Goal: Browse casually: Explore the website without a specific task or goal

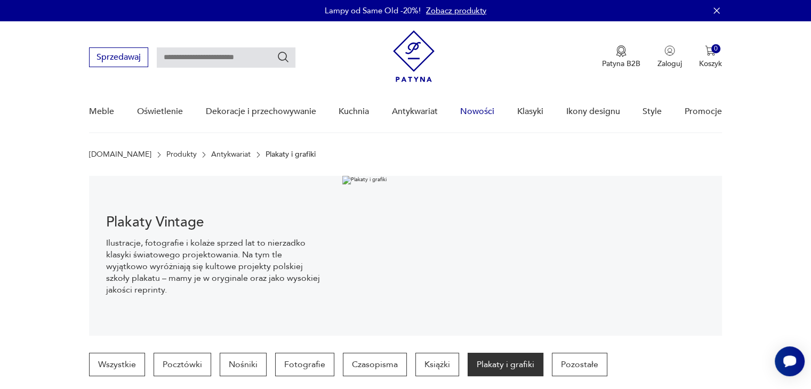
click at [489, 113] on link "Nowości" at bounding box center [477, 111] width 34 height 41
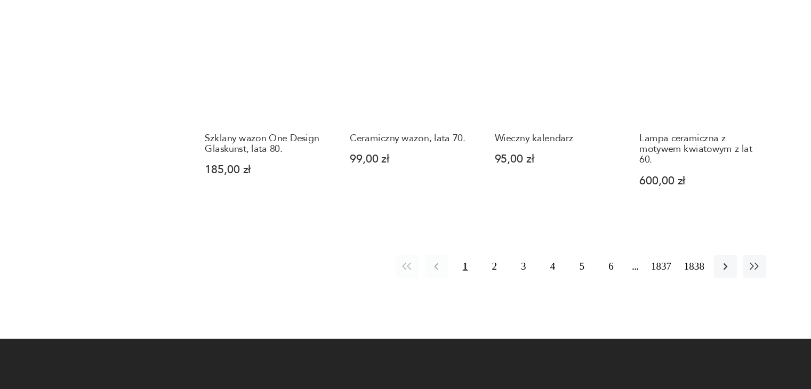
scroll to position [898, 0]
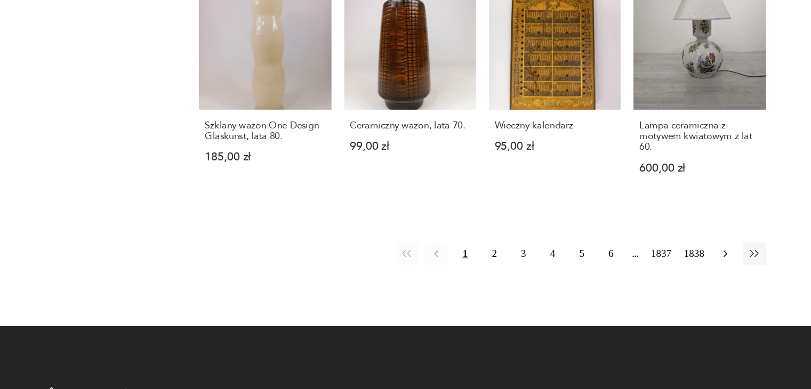
click at [692, 276] on icon "button" at bounding box center [687, 275] width 11 height 11
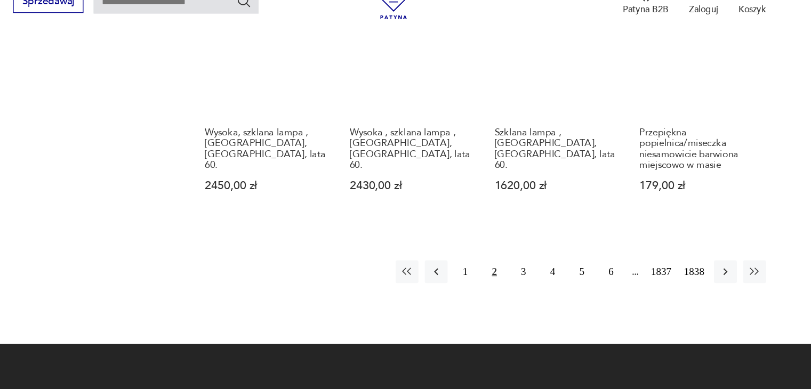
scroll to position [944, 0]
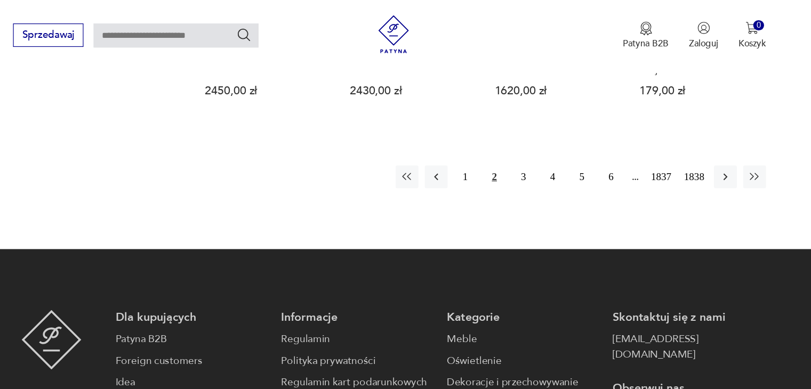
scroll to position [1049, 0]
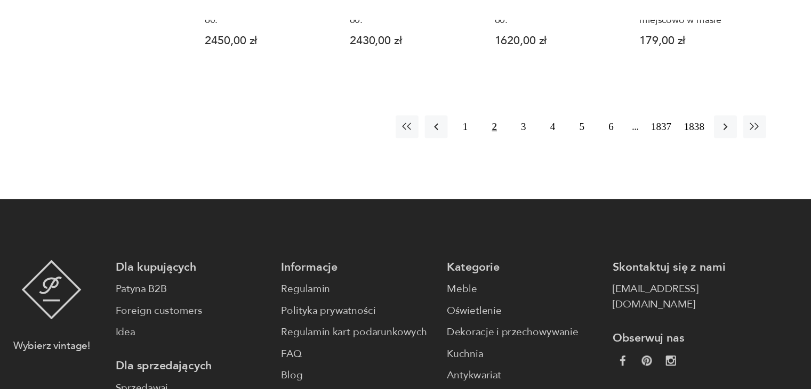
click at [686, 149] on icon "button" at bounding box center [687, 152] width 3 height 6
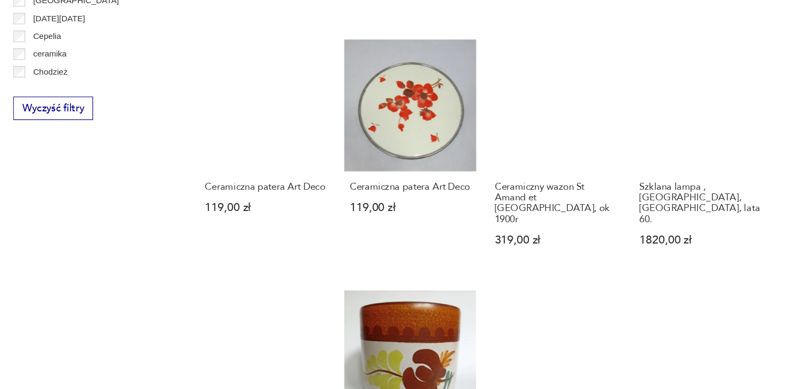
scroll to position [657, 0]
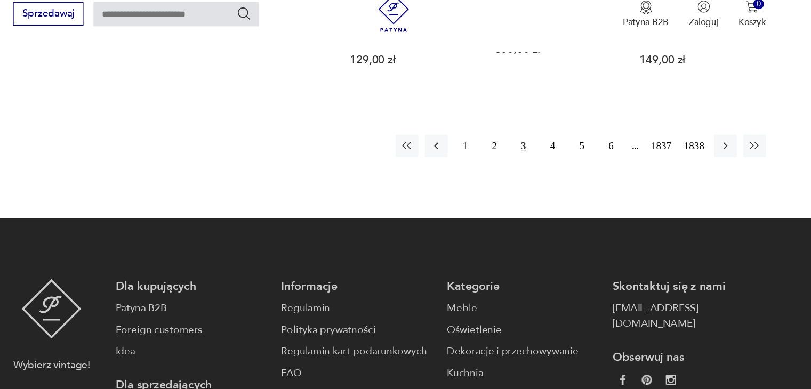
click at [686, 135] on icon "button" at bounding box center [687, 140] width 11 height 11
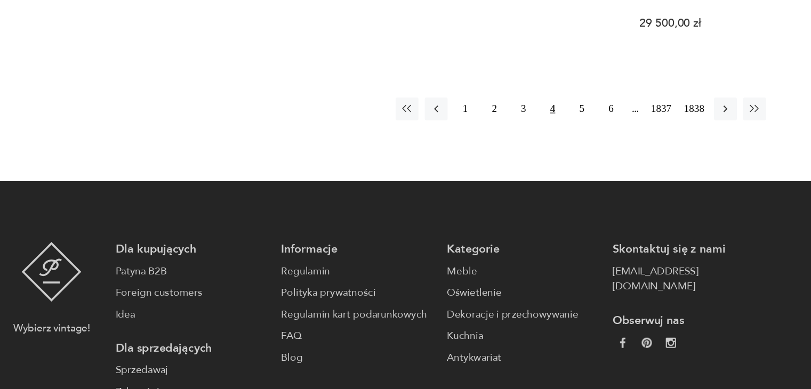
scroll to position [1078, 0]
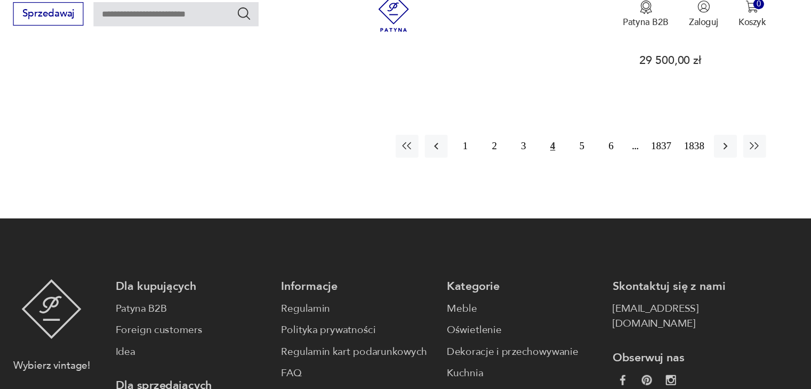
click at [686, 135] on icon "button" at bounding box center [687, 140] width 11 height 11
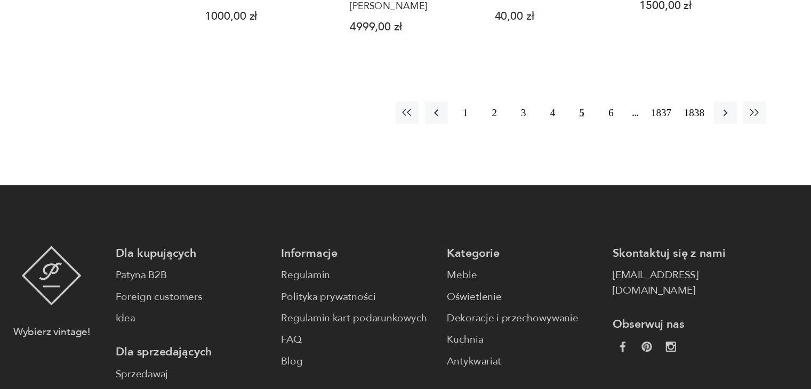
scroll to position [1034, 0]
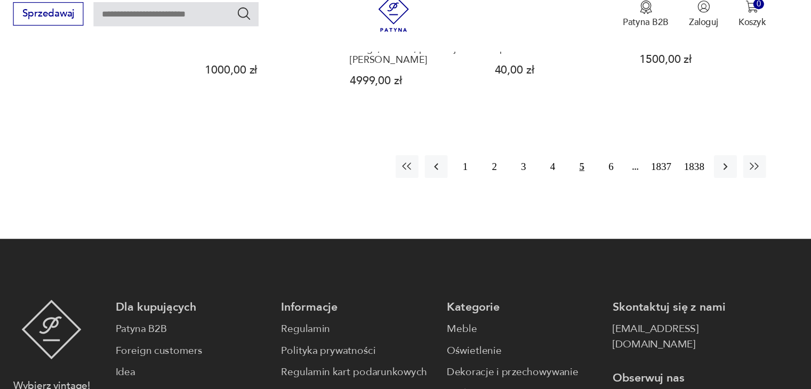
click at [692, 152] on icon "button" at bounding box center [687, 157] width 11 height 11
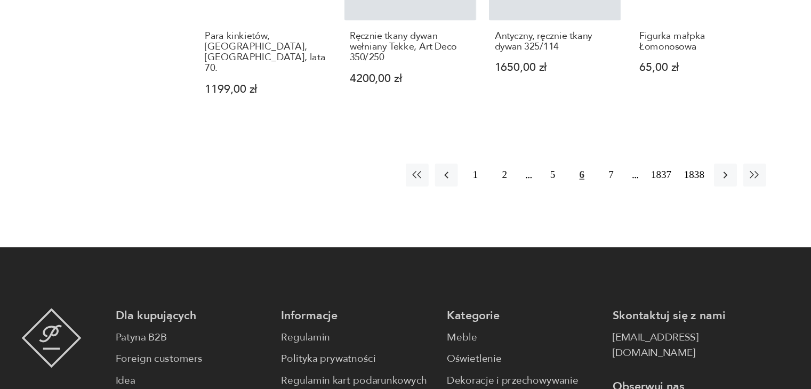
scroll to position [1035, 0]
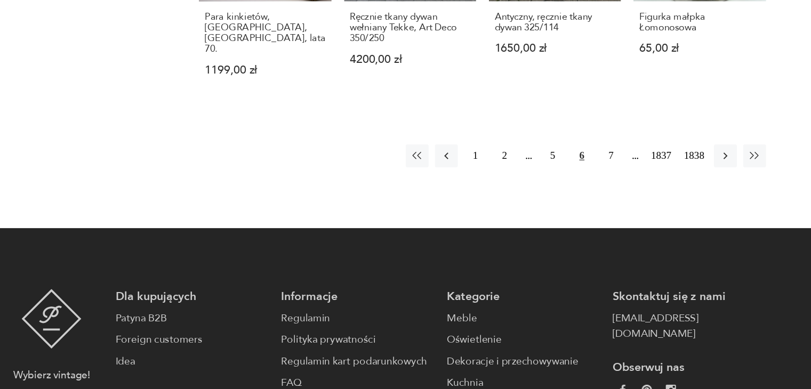
click at [686, 183] on button "button" at bounding box center [687, 192] width 19 height 19
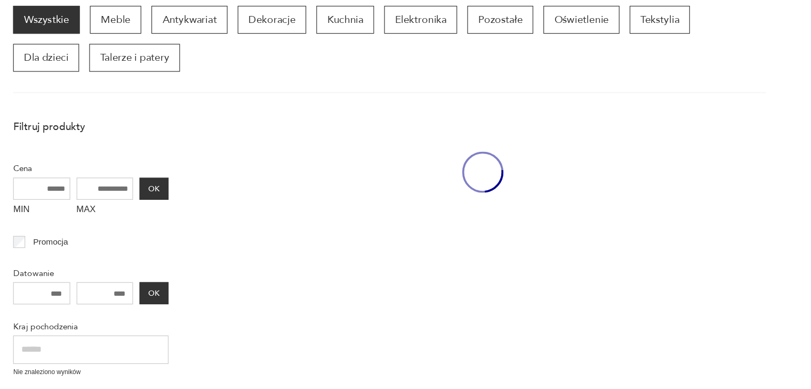
scroll to position [138, 0]
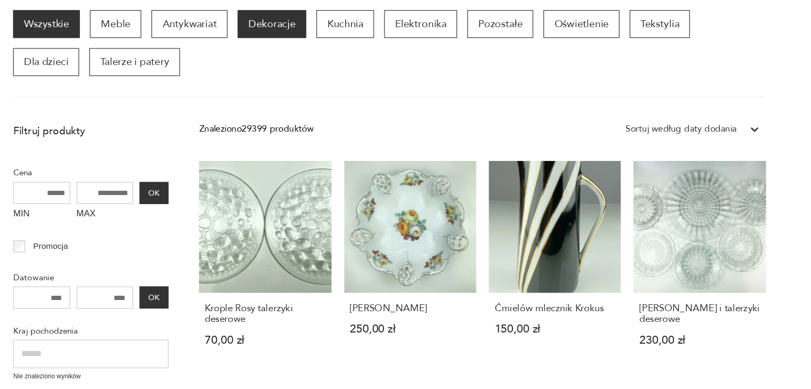
click at [304, 76] on p "Dekoracje" at bounding box center [307, 81] width 58 height 23
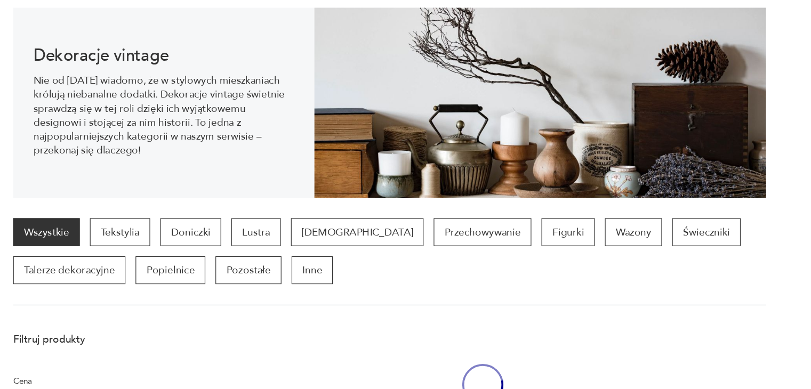
scroll to position [106, 0]
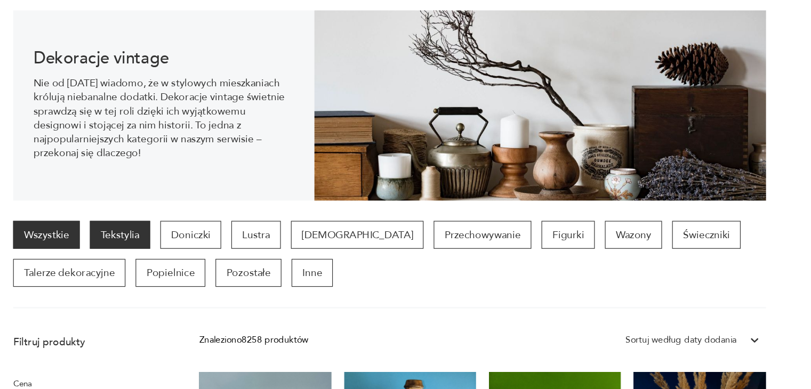
click at [176, 249] on p "Tekstylia" at bounding box center [179, 258] width 51 height 23
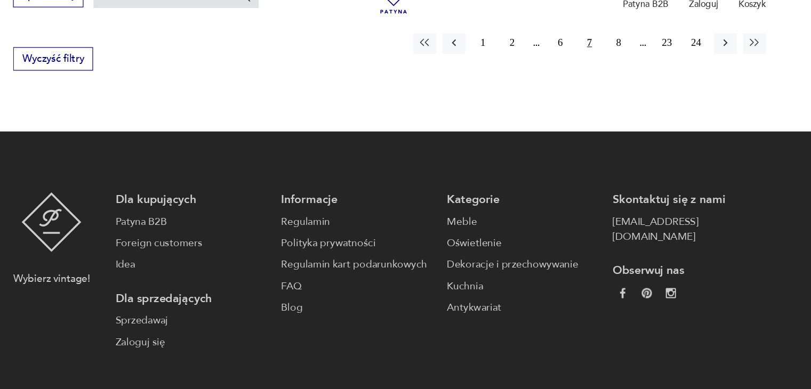
scroll to position [1267, 0]
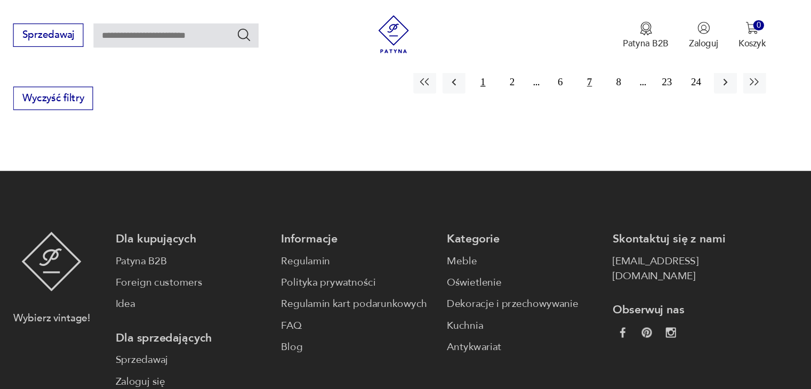
click at [491, 78] on button "1" at bounding box center [484, 69] width 19 height 19
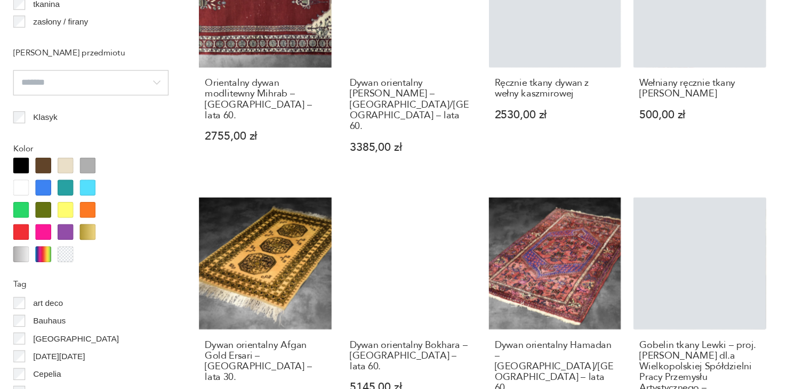
scroll to position [1072, 0]
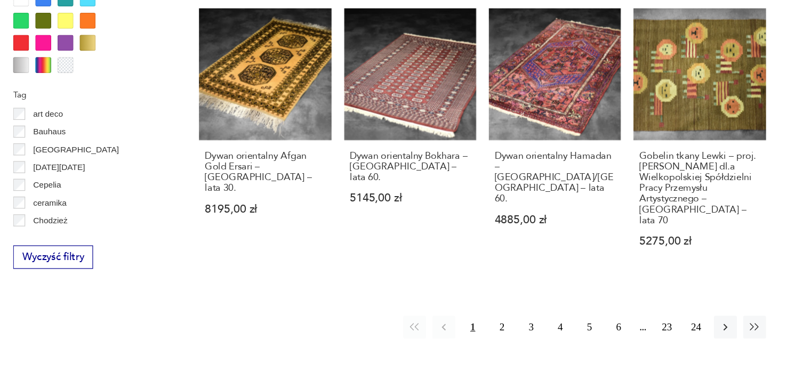
click at [510, 327] on div "1 2 3 4 5 6 23 24" at bounding box center [569, 336] width 305 height 19
click at [505, 327] on button "2" at bounding box center [500, 336] width 19 height 19
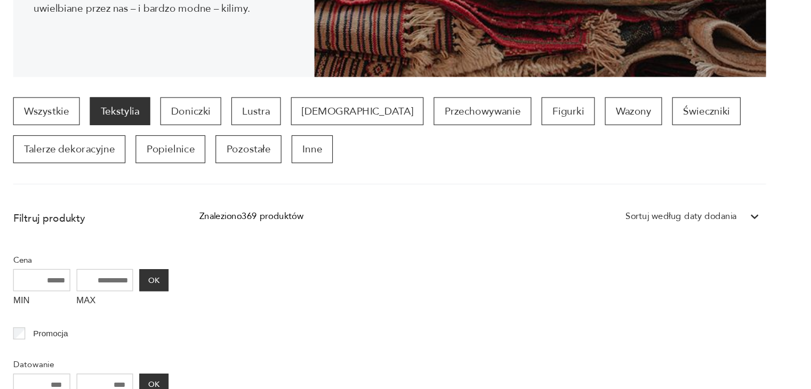
scroll to position [224, 0]
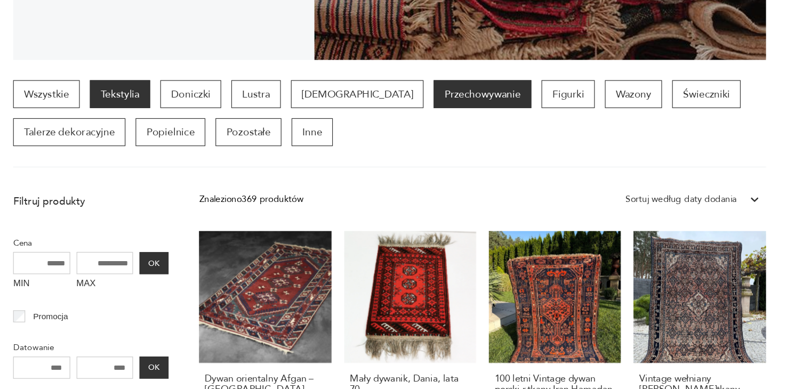
click at [454, 145] on p "Przechowywanie" at bounding box center [484, 140] width 82 height 23
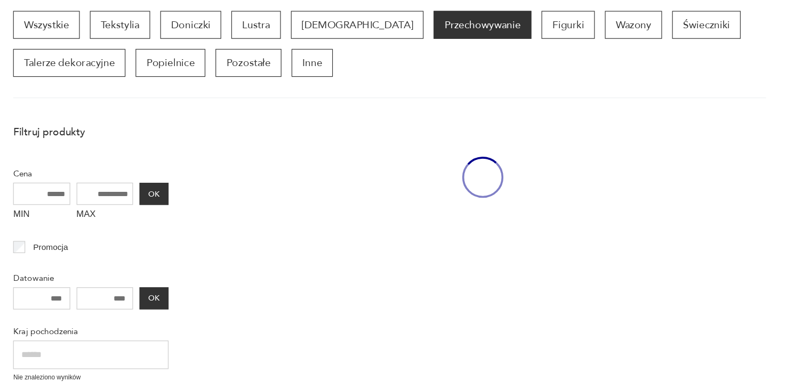
scroll to position [283, 0]
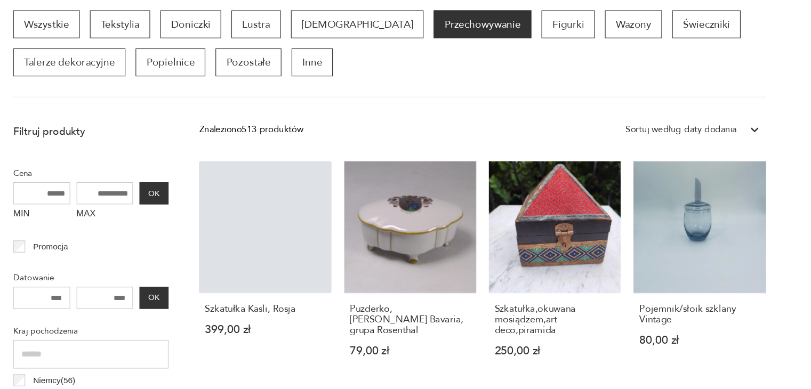
drag, startPoint x: 551, startPoint y: 156, endPoint x: 539, endPoint y: 145, distance: 16.6
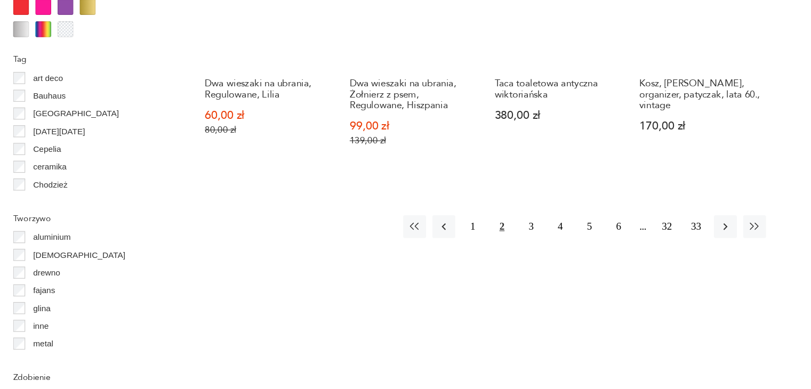
scroll to position [1090, 0]
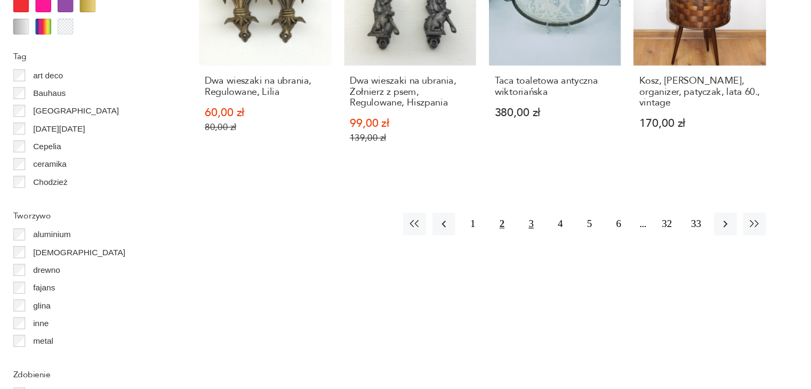
click at [532, 246] on button "3" at bounding box center [524, 249] width 19 height 19
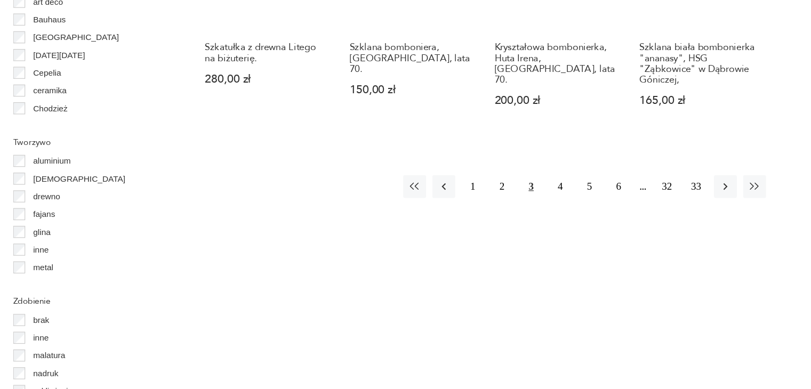
scroll to position [1179, 0]
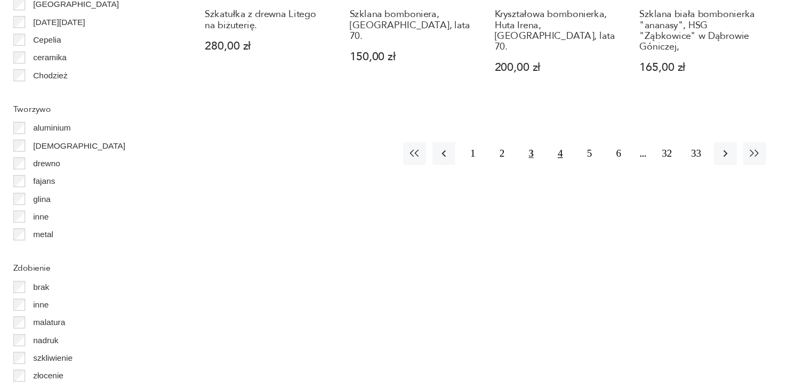
click at [551, 181] on button "4" at bounding box center [549, 190] width 19 height 19
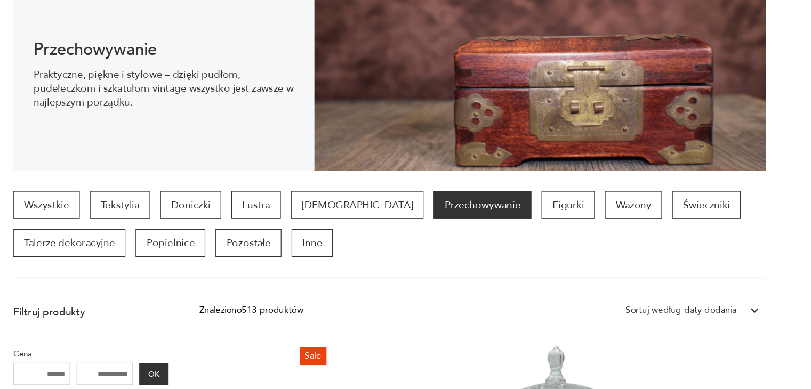
scroll to position [146, 0]
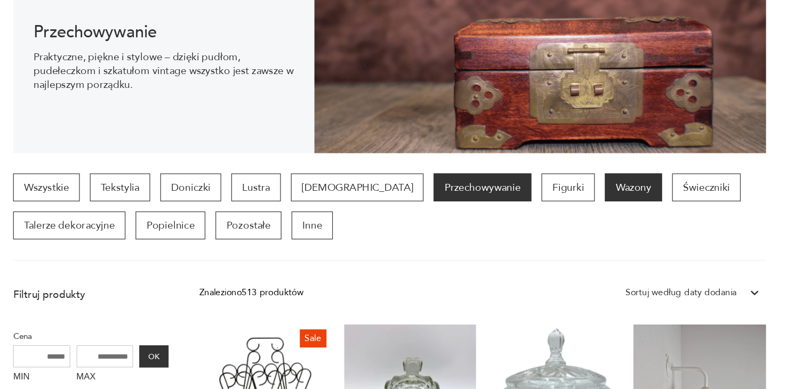
click at [587, 214] on p "Wazony" at bounding box center [611, 218] width 48 height 23
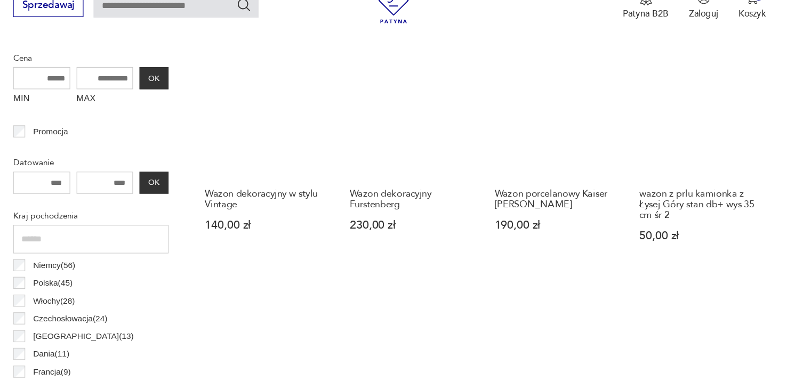
scroll to position [416, 0]
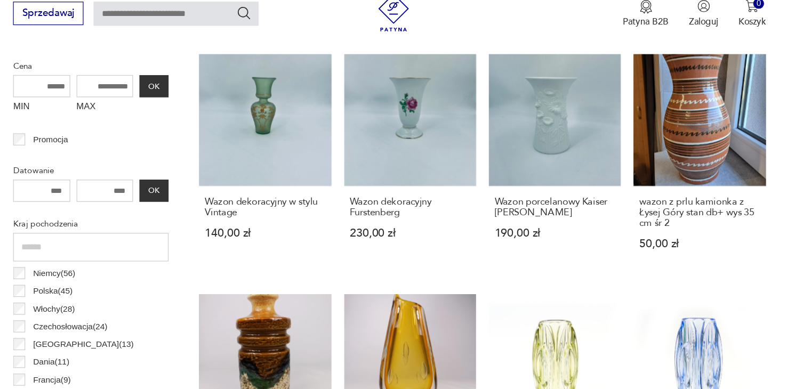
click at [177, 91] on input "MAX" at bounding box center [166, 91] width 48 height 19
type input "**"
click at [215, 95] on button "OK" at bounding box center [207, 91] width 25 height 19
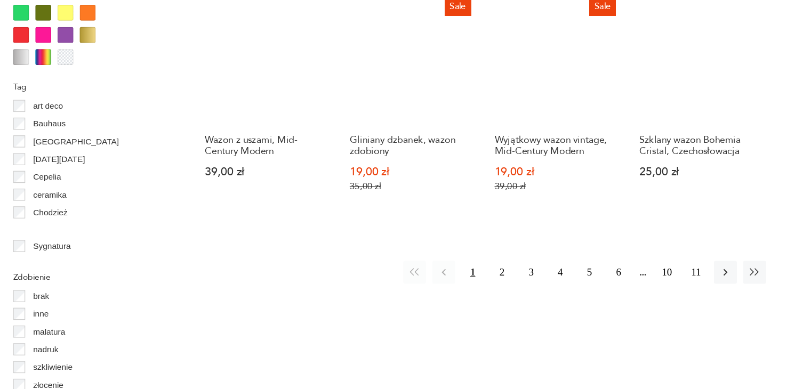
scroll to position [1107, 0]
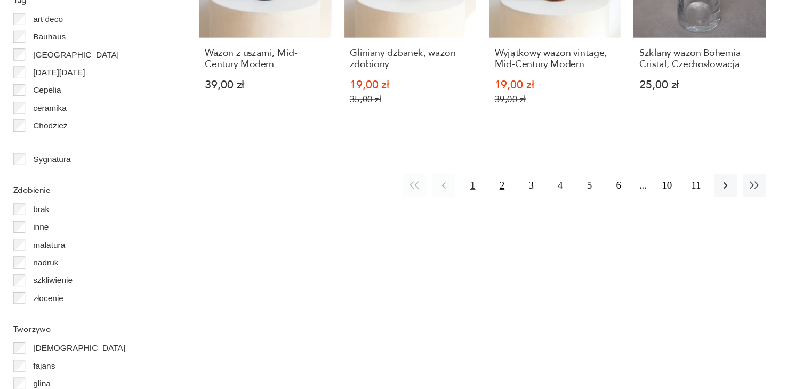
click at [495, 217] on button "2" at bounding box center [500, 217] width 19 height 19
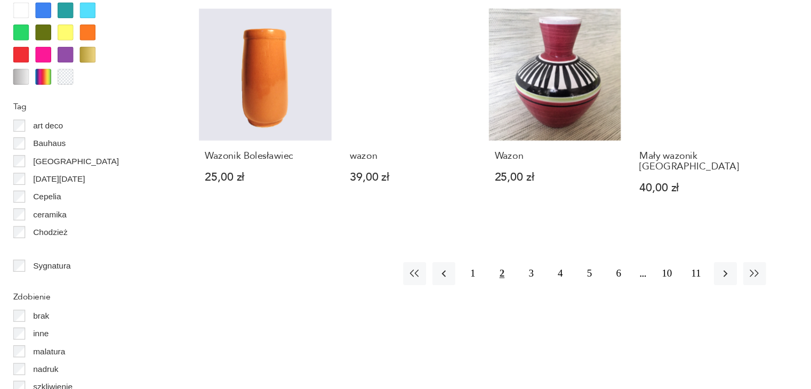
scroll to position [1026, 0]
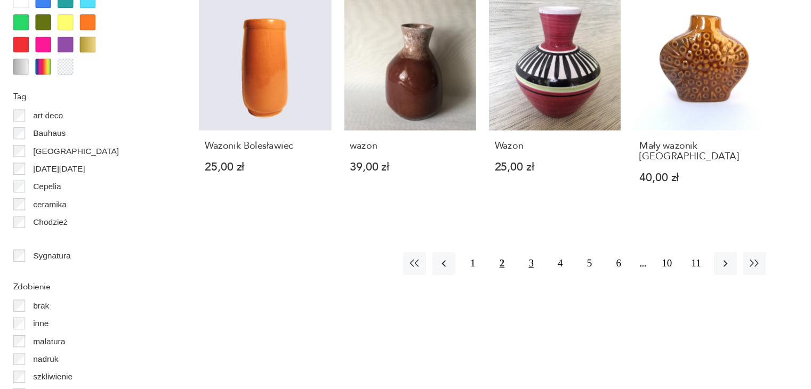
click at [524, 274] on button "3" at bounding box center [524, 283] width 19 height 19
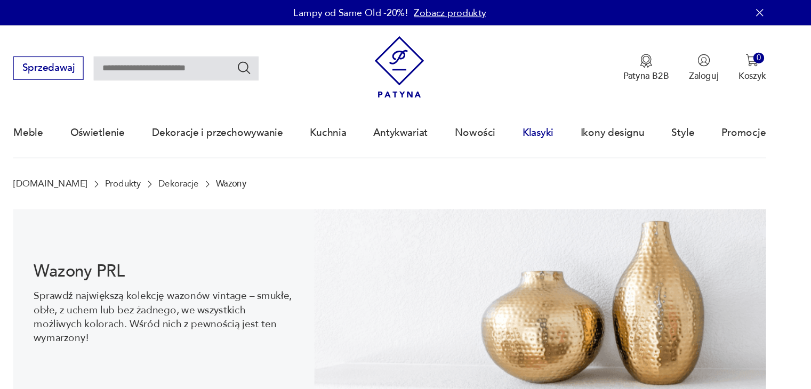
click at [521, 113] on link "Klasyki" at bounding box center [530, 111] width 26 height 41
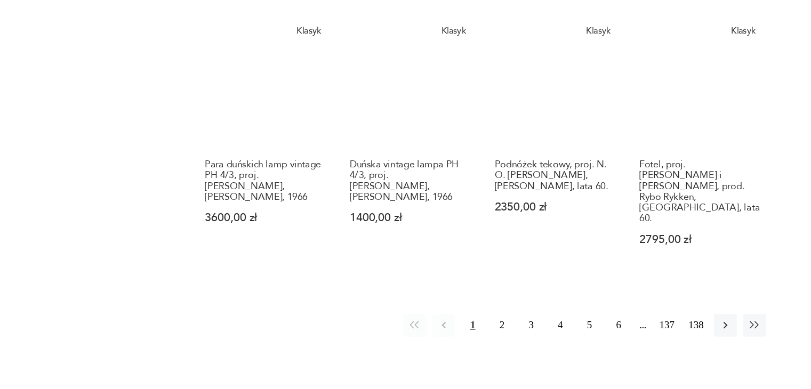
scroll to position [823, 0]
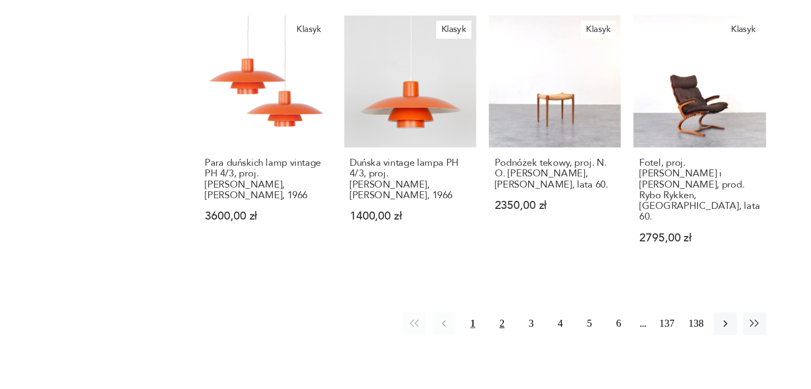
click at [502, 324] on button "2" at bounding box center [500, 333] width 19 height 19
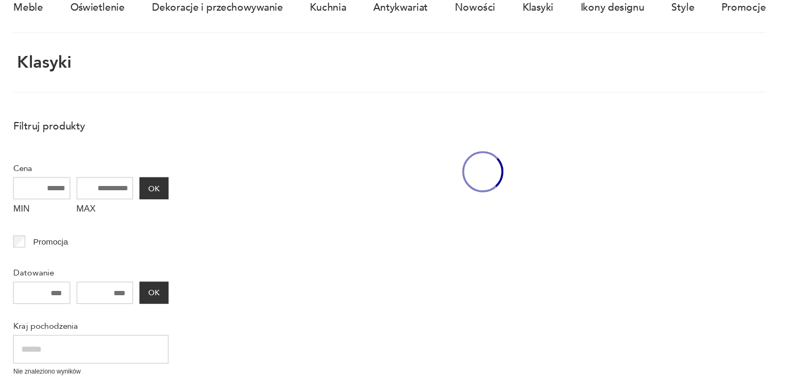
scroll to position [40, 0]
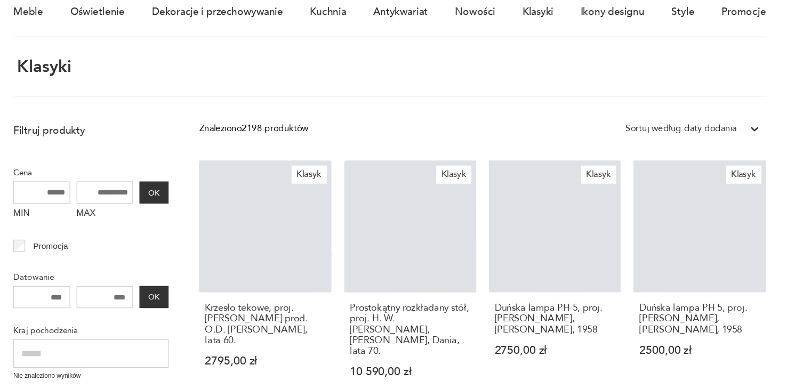
click at [156, 223] on input "MAX" at bounding box center [166, 223] width 48 height 19
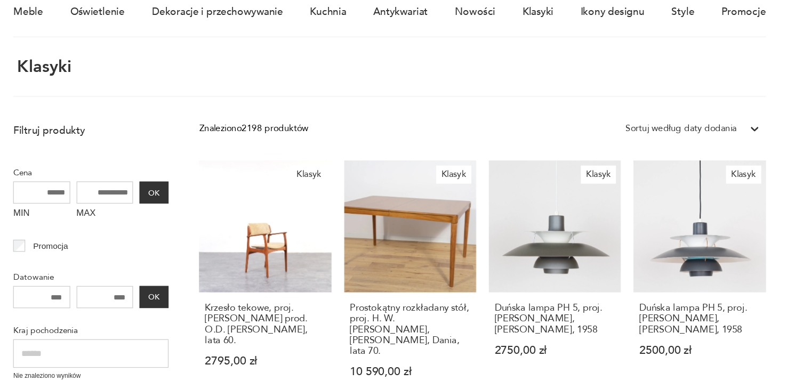
type input "*"
type input "***"
click at [213, 226] on button "OK" at bounding box center [207, 223] width 25 height 19
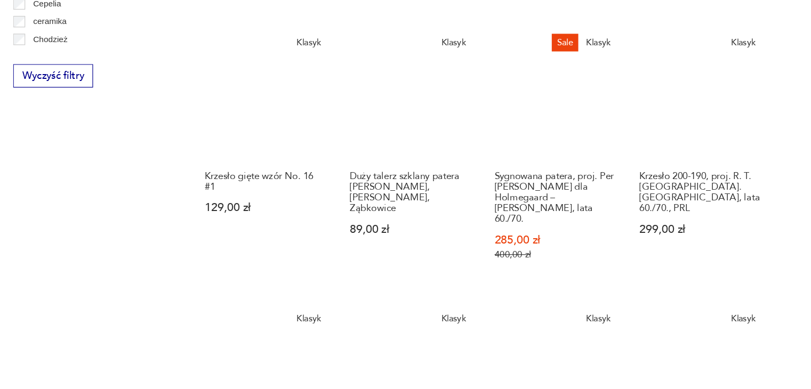
scroll to position [807, 0]
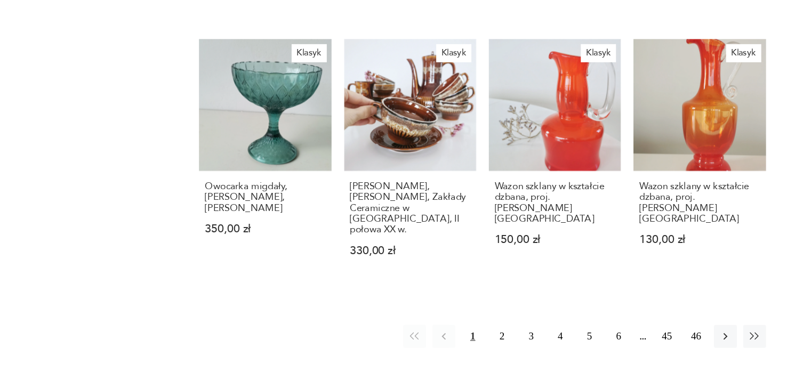
click at [489, 335] on div "1 2 3 4 5 6 45 46" at bounding box center [569, 344] width 305 height 19
click at [501, 335] on button "2" at bounding box center [500, 344] width 19 height 19
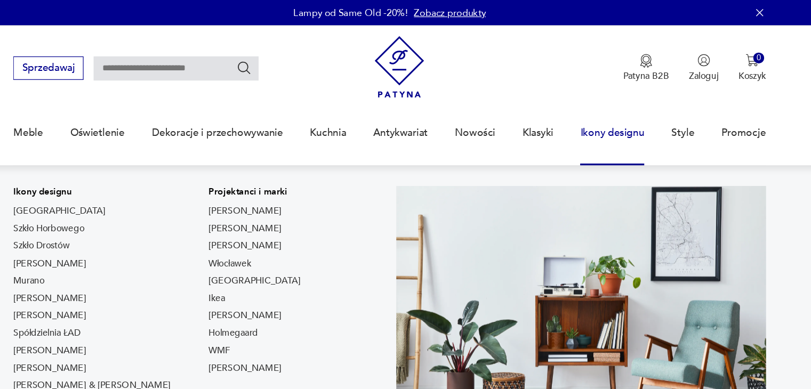
click at [591, 117] on link "Ikony designu" at bounding box center [593, 111] width 54 height 41
click at [587, 117] on link "Ikony designu" at bounding box center [593, 111] width 54 height 41
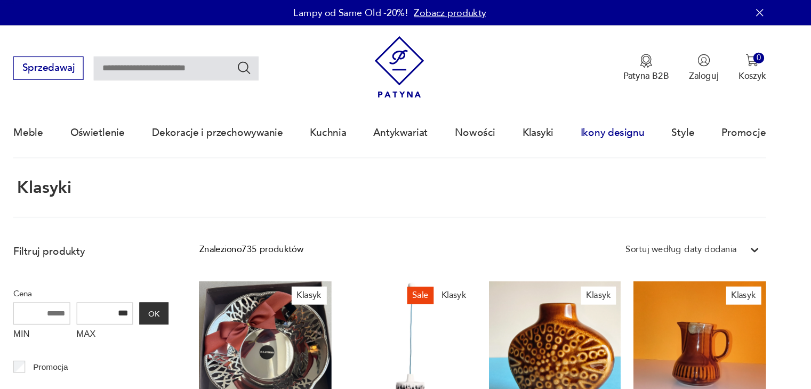
click at [590, 113] on link "Ikony designu" at bounding box center [593, 111] width 54 height 41
click at [581, 114] on link "Ikony designu" at bounding box center [593, 111] width 54 height 41
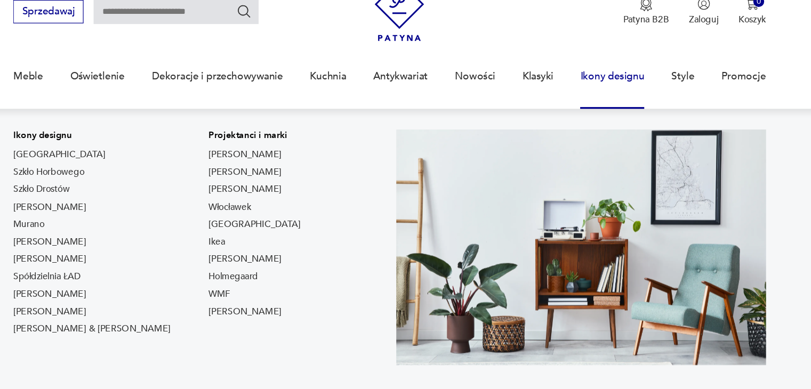
click at [599, 68] on link "Ikony designu" at bounding box center [593, 64] width 54 height 41
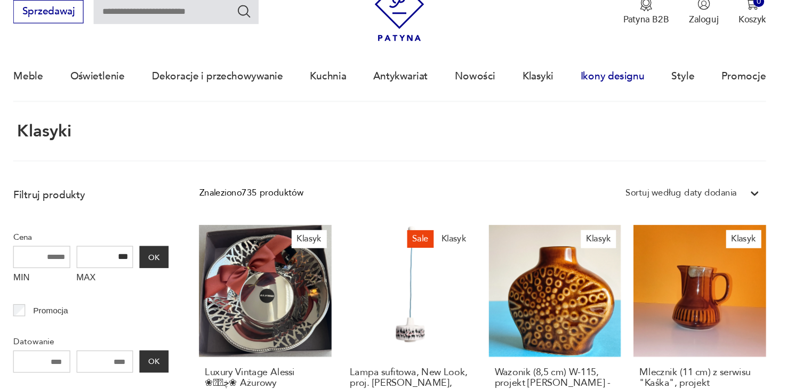
click at [599, 67] on link "Ikony designu" at bounding box center [593, 64] width 54 height 41
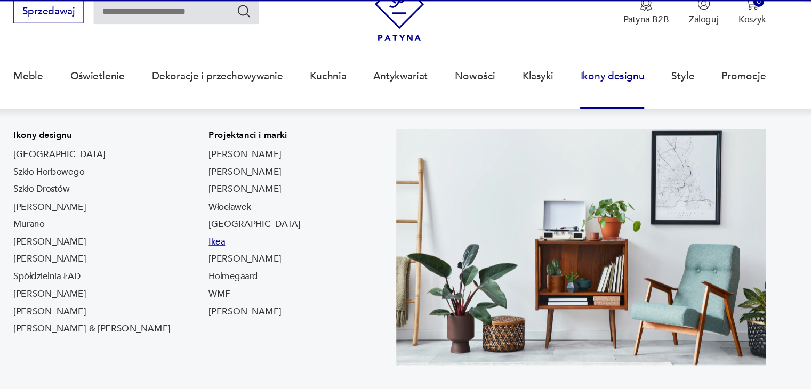
click at [253, 207] on link "Ikea" at bounding box center [260, 203] width 14 height 11
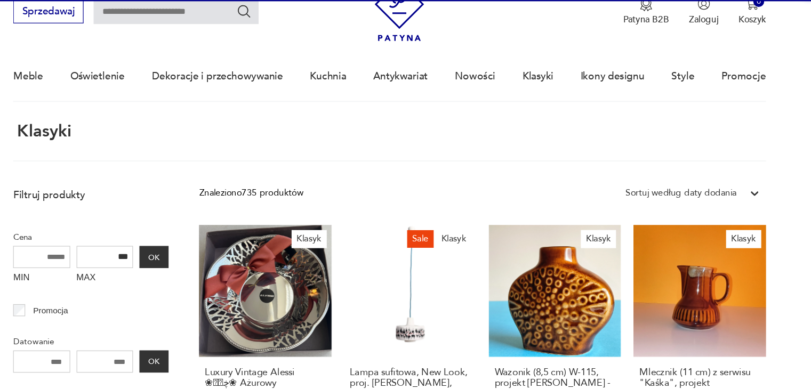
type input "****"
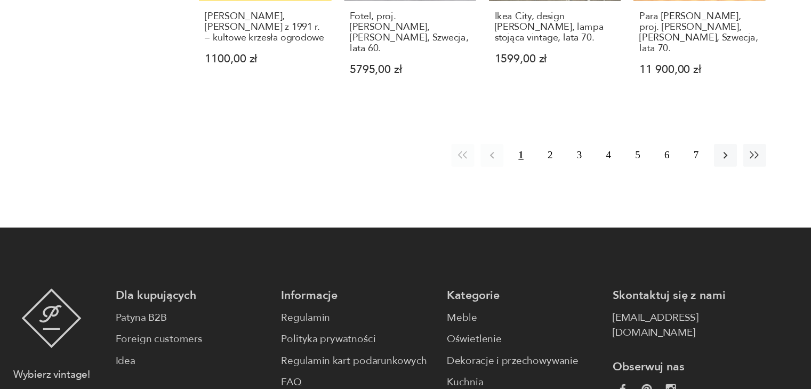
scroll to position [937, 0]
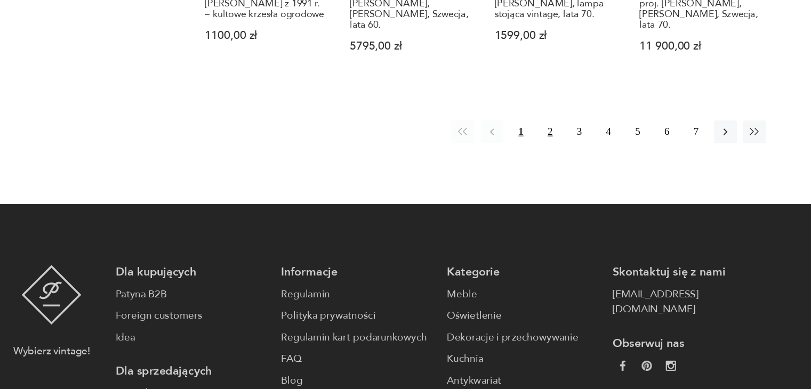
click at [534, 163] on button "2" at bounding box center [540, 172] width 19 height 19
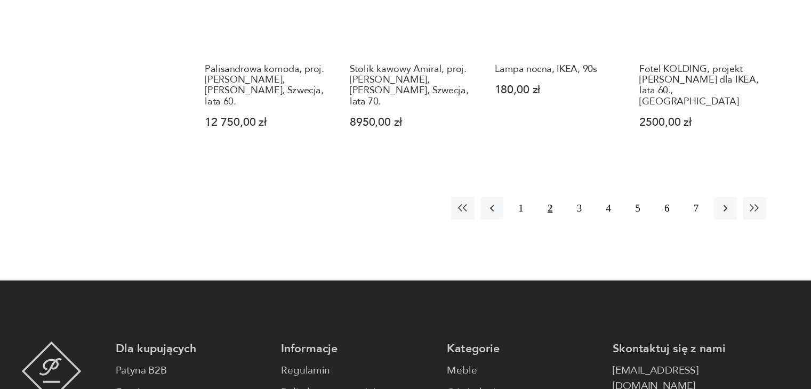
scroll to position [935, 0]
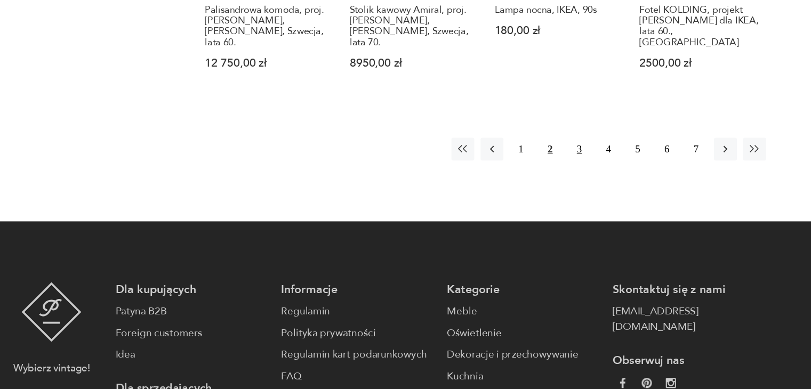
click at [557, 178] on button "3" at bounding box center [565, 187] width 19 height 19
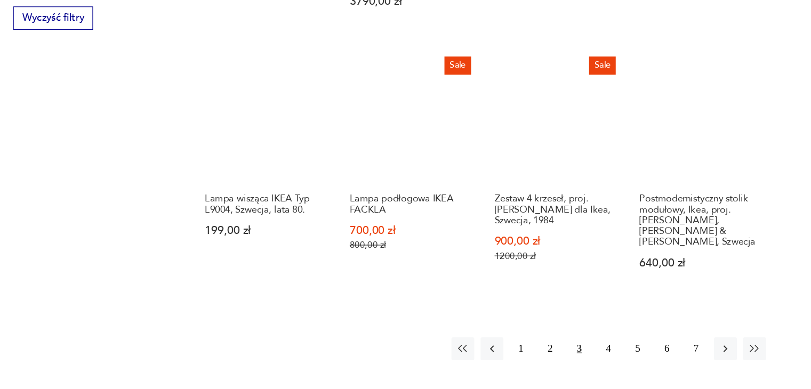
scroll to position [756, 0]
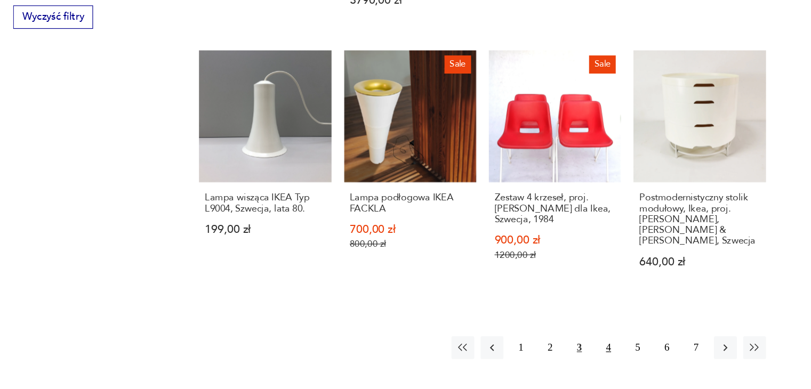
click at [584, 344] on button "4" at bounding box center [589, 353] width 19 height 19
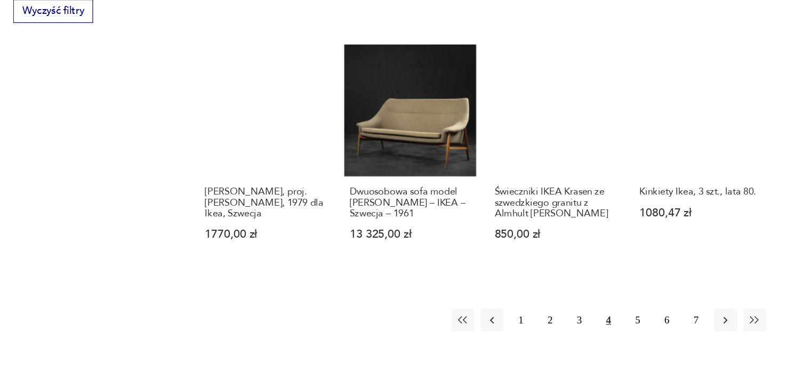
scroll to position [800, 0]
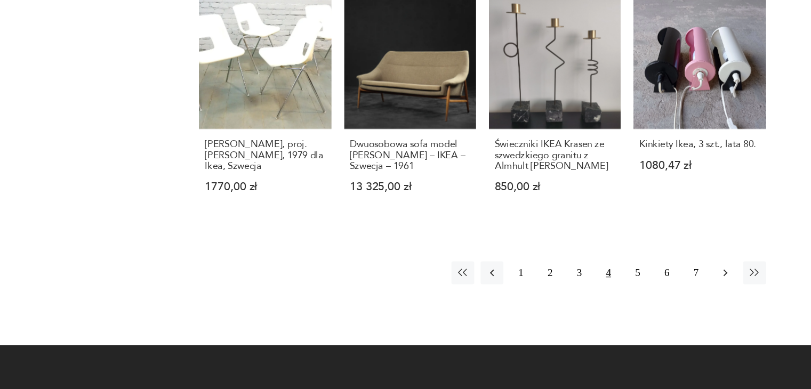
click at [685, 286] on icon "button" at bounding box center [687, 291] width 11 height 11
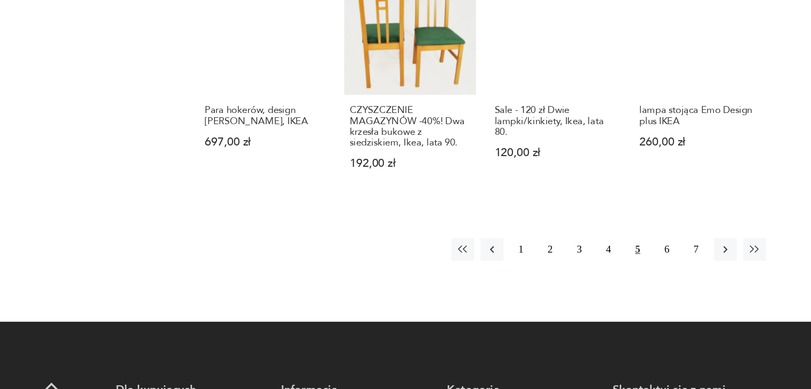
scroll to position [823, 0]
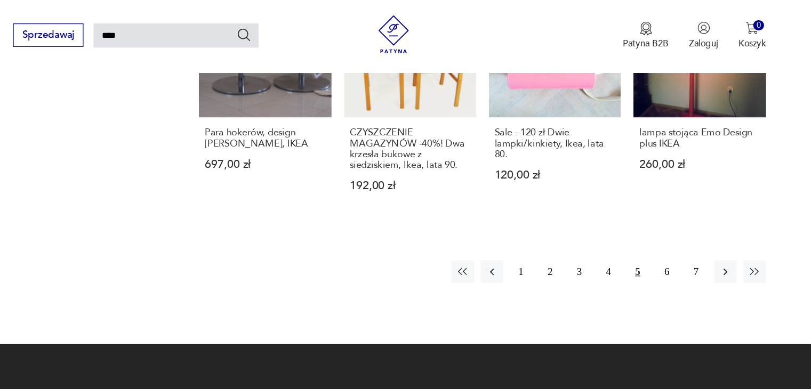
scroll to position [865, 0]
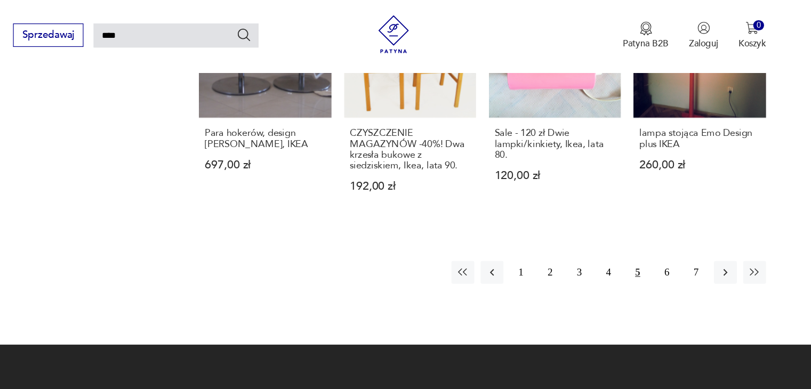
click at [681, 220] on button "button" at bounding box center [687, 229] width 19 height 19
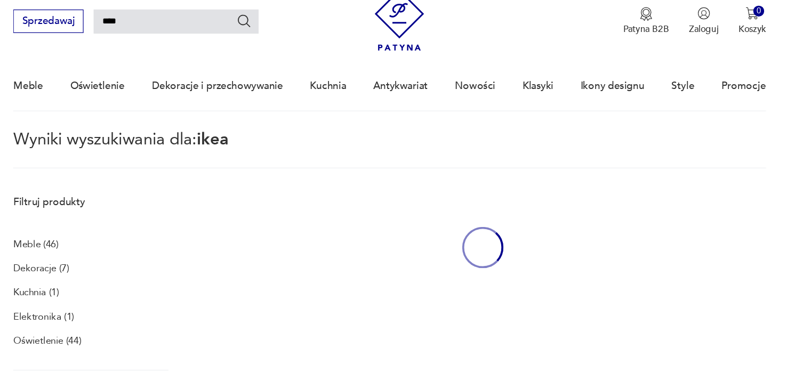
scroll to position [38, 0]
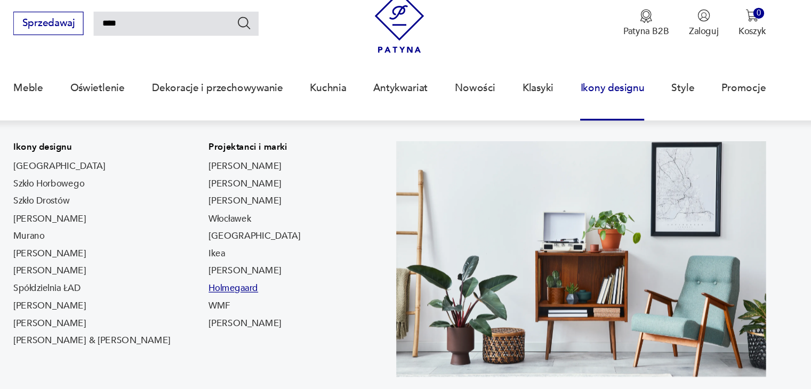
click at [253, 244] on link "Holmegaard" at bounding box center [274, 242] width 42 height 11
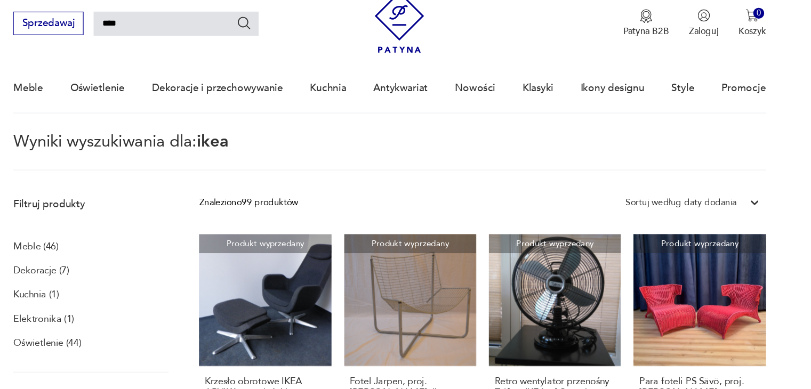
type input "**********"
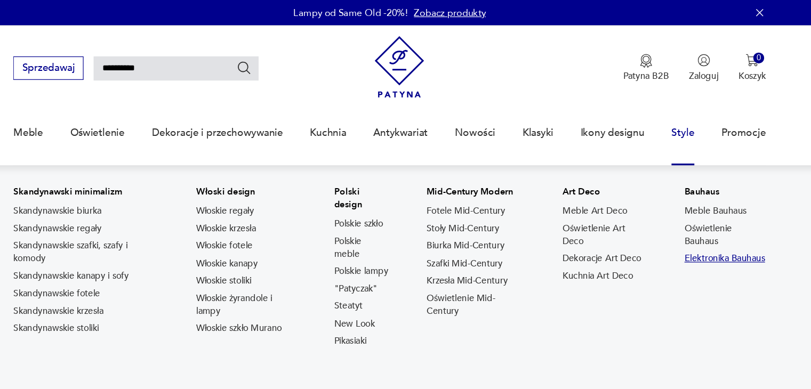
click at [680, 221] on link "Elektronika Bauhaus" at bounding box center [687, 217] width 68 height 11
click at [673, 192] on link "Oświetlenie Bauhaus" at bounding box center [687, 197] width 68 height 21
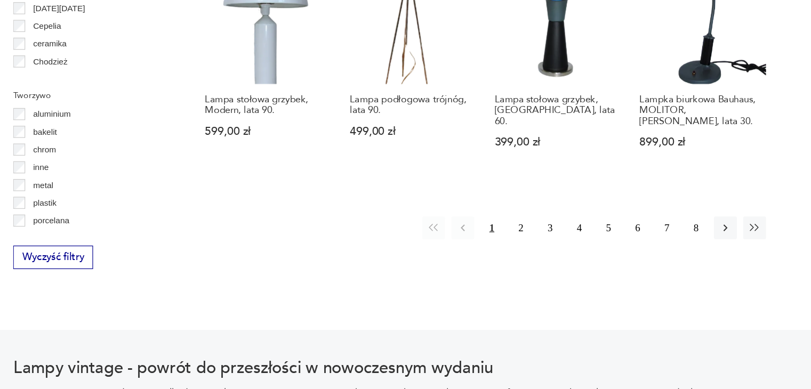
scroll to position [1057, 0]
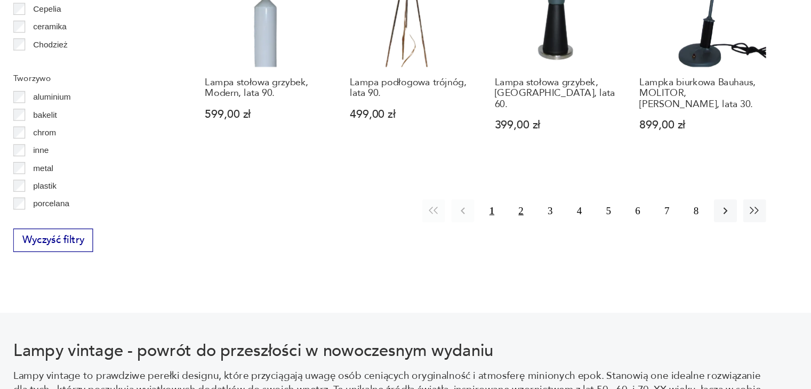
click at [516, 236] on button "2" at bounding box center [516, 238] width 19 height 19
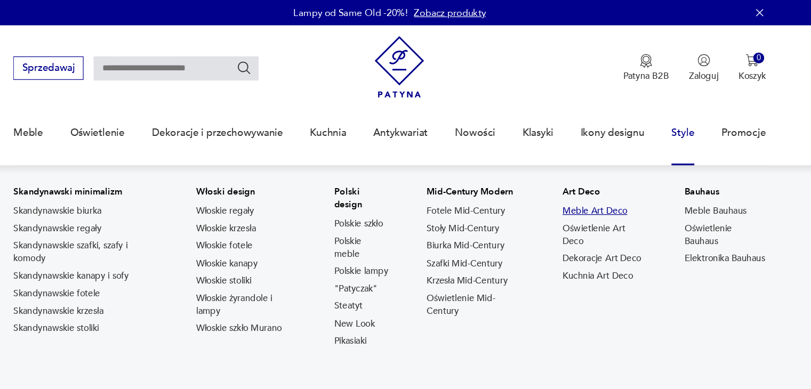
click at [588, 176] on link "Meble Art Deco" at bounding box center [578, 177] width 54 height 11
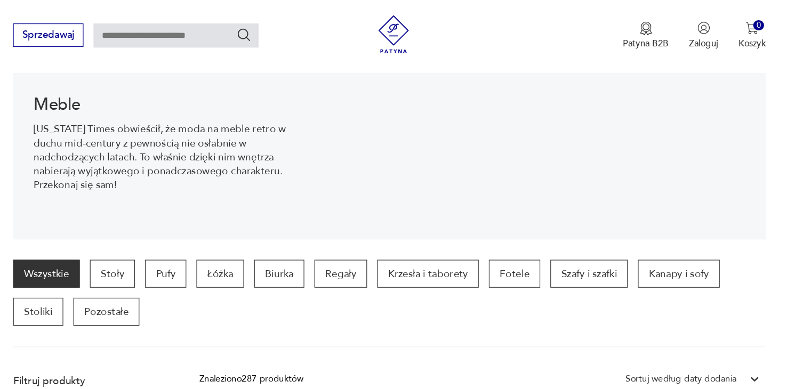
scroll to position [133, 0]
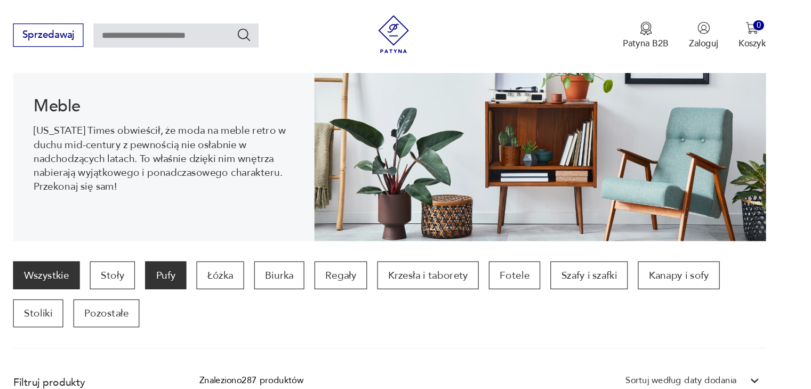
click at [208, 235] on p "Pufy" at bounding box center [217, 231] width 35 height 23
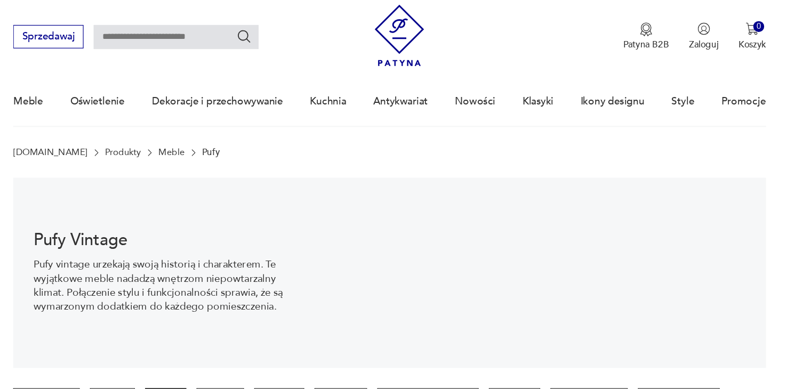
scroll to position [10, 0]
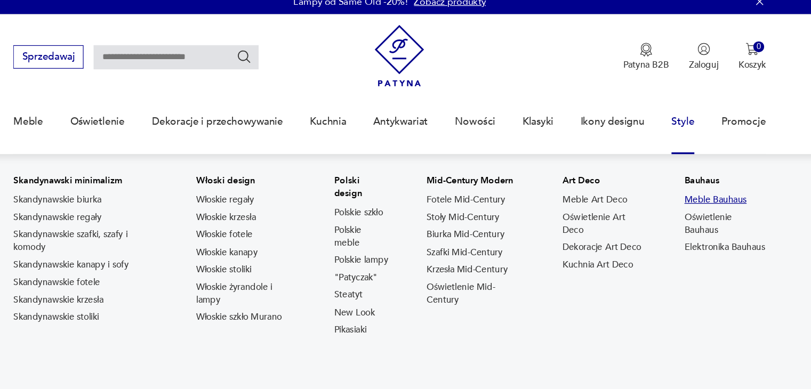
click at [684, 169] on link "Meble Bauhaus" at bounding box center [679, 168] width 52 height 11
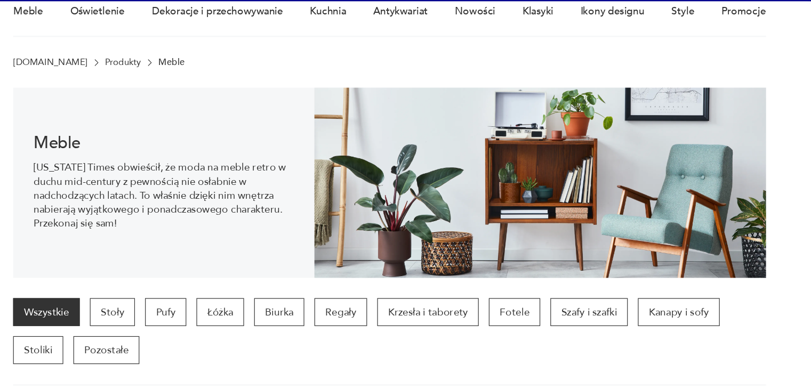
scroll to position [106, 0]
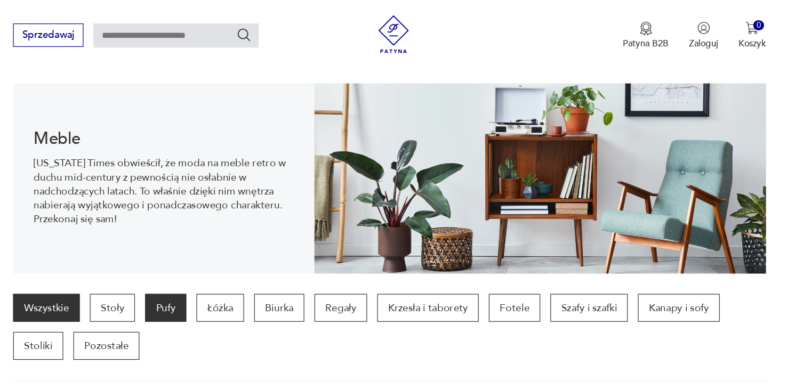
click at [221, 264] on p "Pufy" at bounding box center [217, 258] width 35 height 23
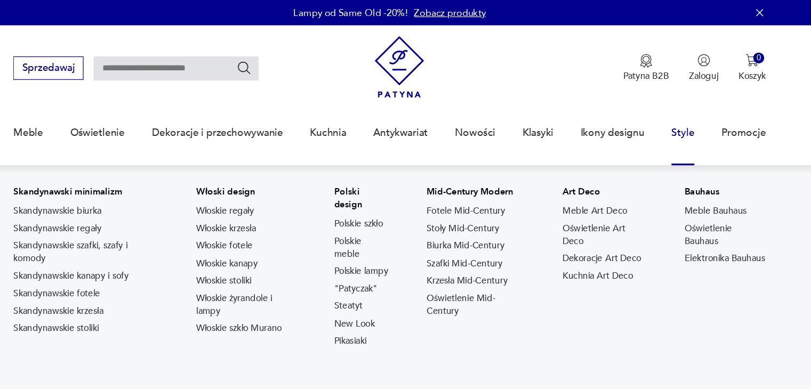
click at [403, 160] on p "Polski design" at bounding box center [382, 166] width 46 height 21
click at [381, 200] on link "Polskie meble" at bounding box center [382, 208] width 46 height 21
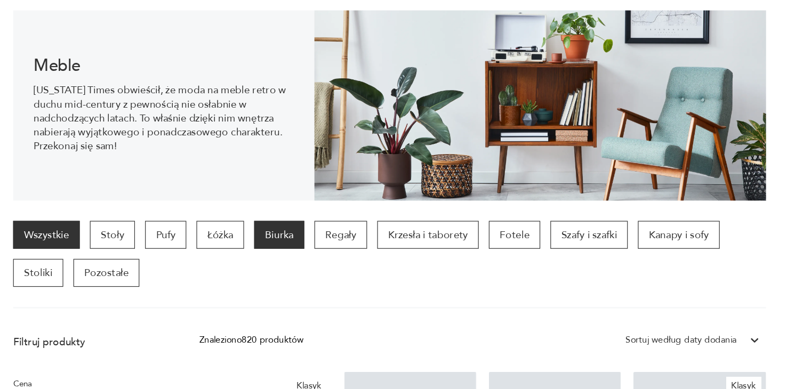
scroll to position [105, 0]
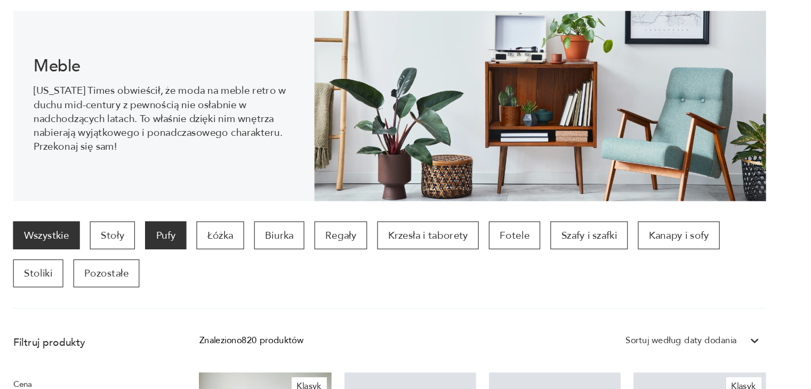
click at [214, 261] on p "Pufy" at bounding box center [217, 259] width 35 height 23
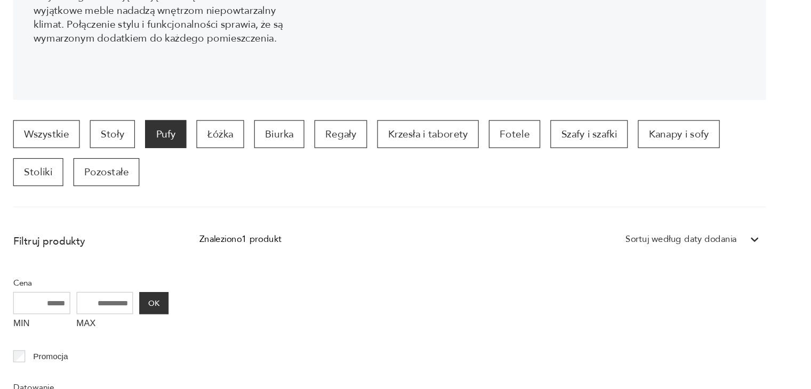
scroll to position [194, 0]
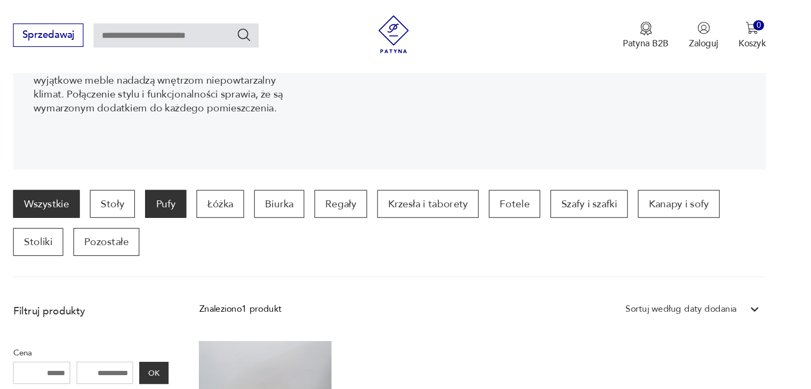
click at [139, 167] on link "Wszystkie" at bounding box center [117, 171] width 56 height 23
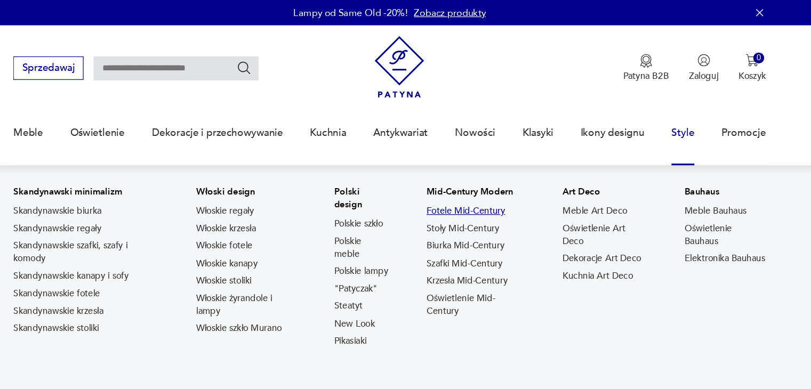
click at [482, 177] on link "Fotele Mid-Century" at bounding box center [470, 177] width 66 height 11
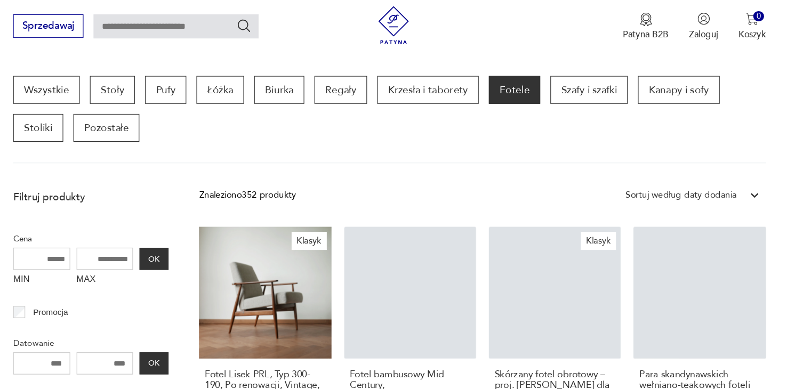
scroll to position [282, 0]
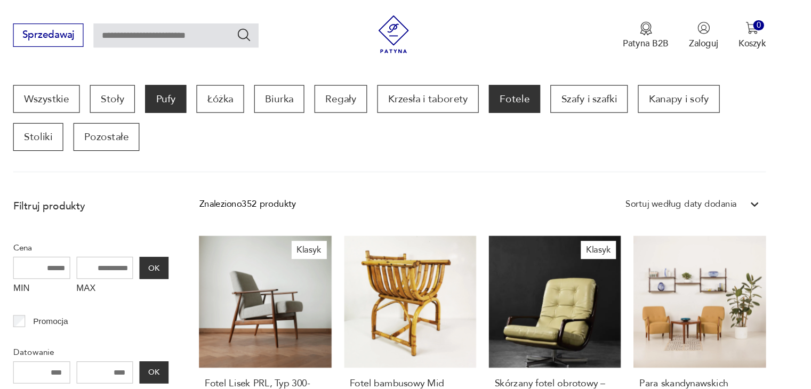
click at [212, 86] on p "Pufy" at bounding box center [217, 82] width 35 height 23
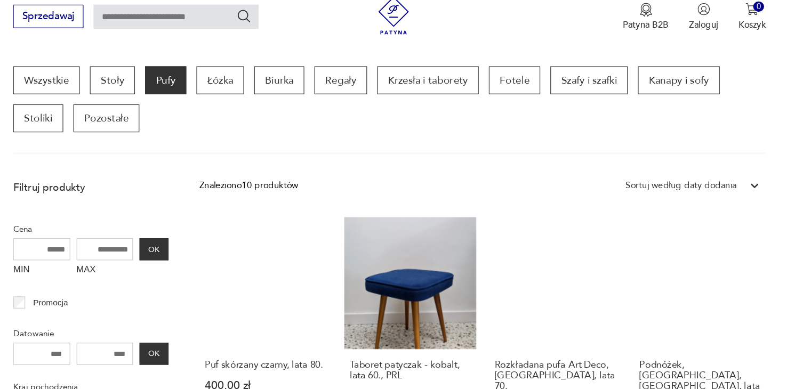
scroll to position [282, 0]
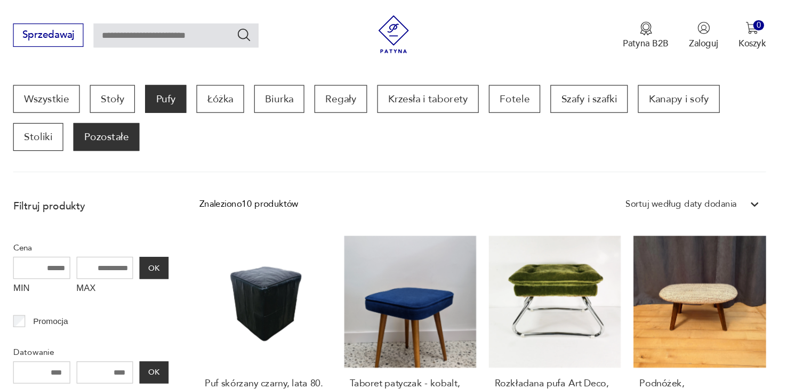
click at [178, 109] on p "Pozostałe" at bounding box center [167, 114] width 55 height 23
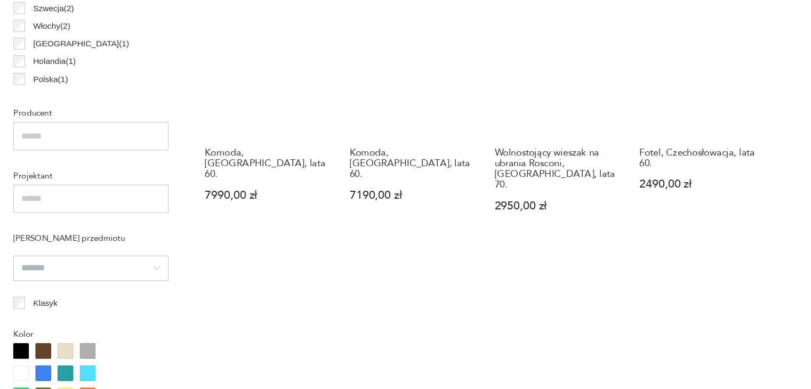
scroll to position [821, 0]
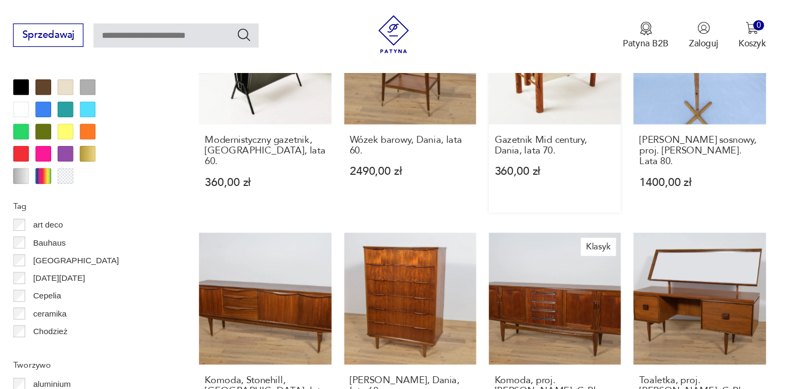
click at [547, 70] on link "Gazetnik Mid century, Dania, lata 70. 360,00 zł" at bounding box center [544, 86] width 111 height 185
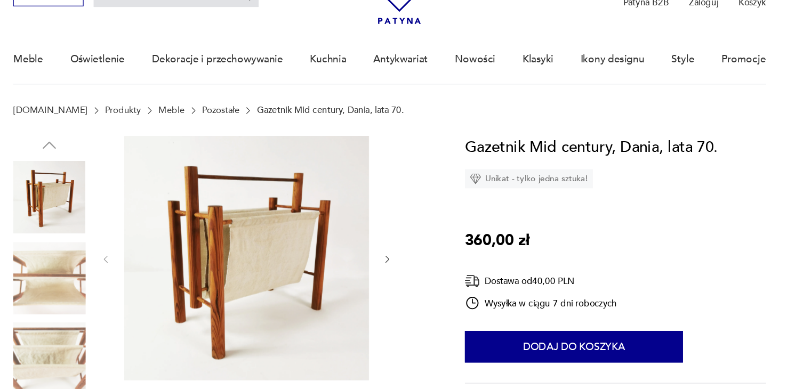
click at [105, 274] on img at bounding box center [119, 296] width 61 height 61
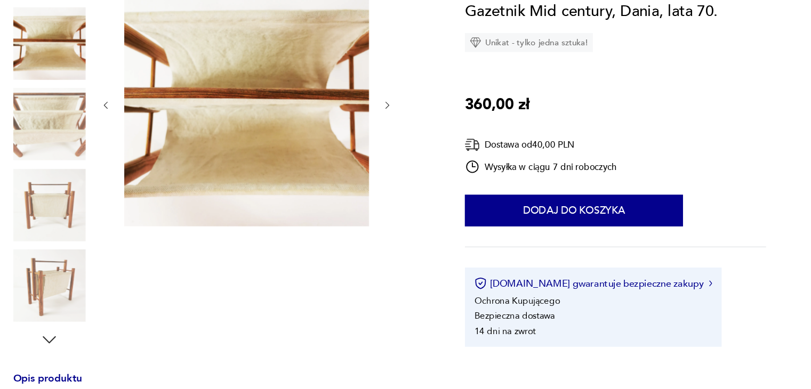
scroll to position [134, 0]
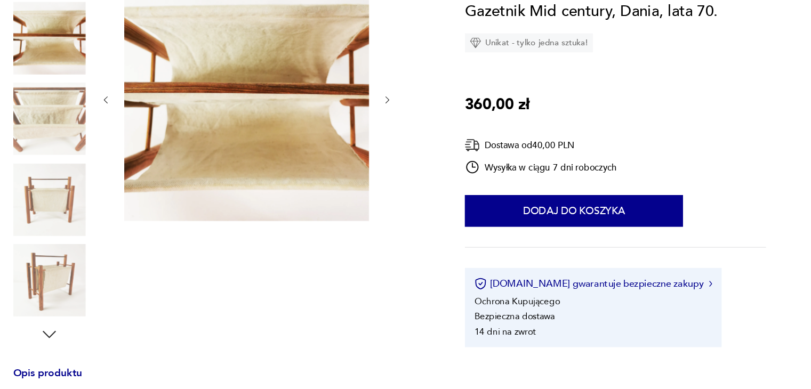
click at [116, 242] on img at bounding box center [119, 229] width 61 height 61
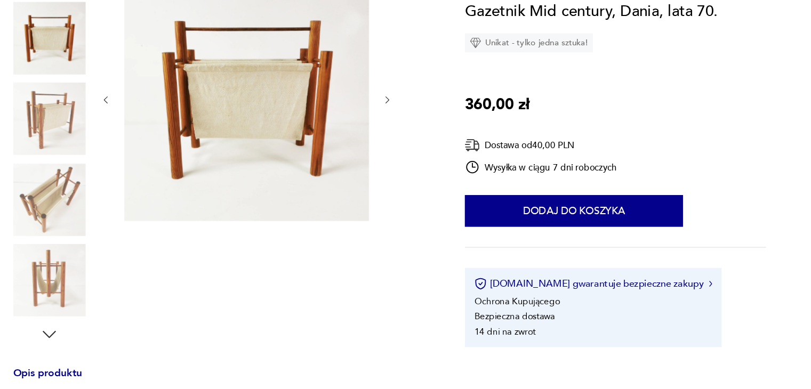
click at [115, 283] on img at bounding box center [119, 297] width 61 height 61
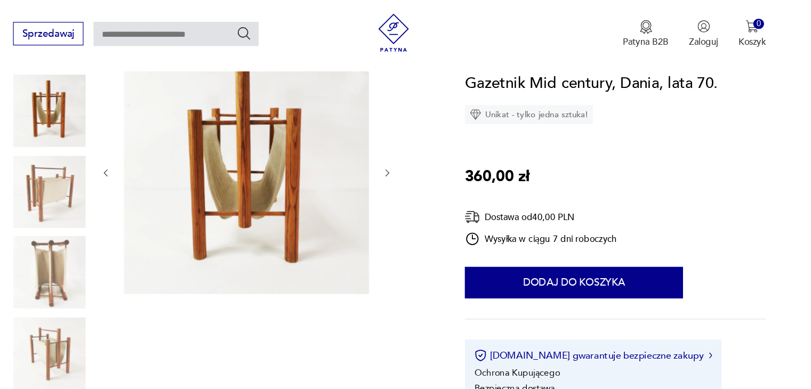
scroll to position [133, 0]
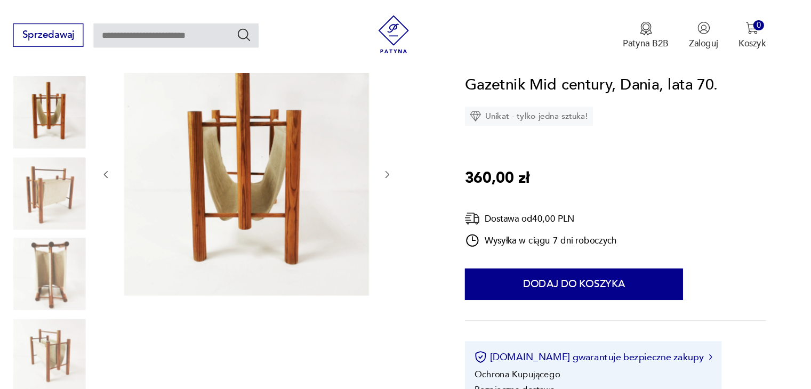
click at [407, 148] on icon "button" at bounding box center [403, 146] width 9 height 9
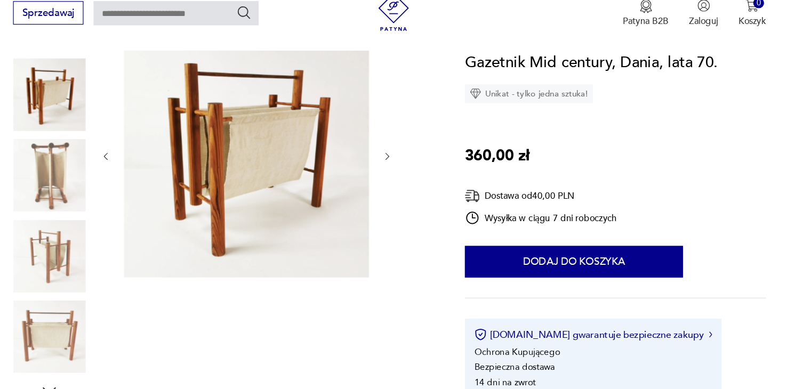
scroll to position [130, 0]
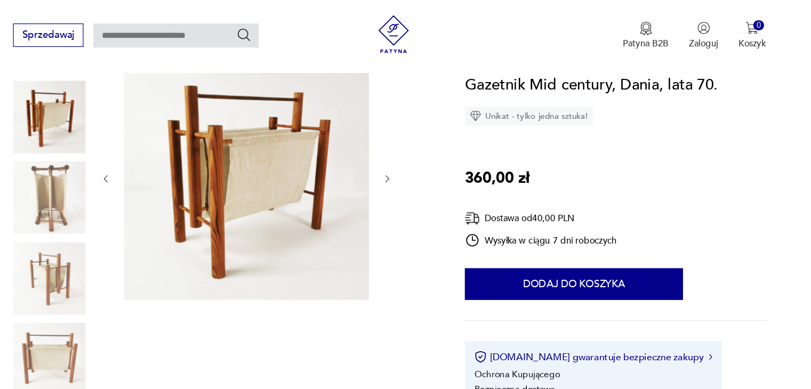
click at [405, 150] on icon "button" at bounding box center [403, 150] width 9 height 9
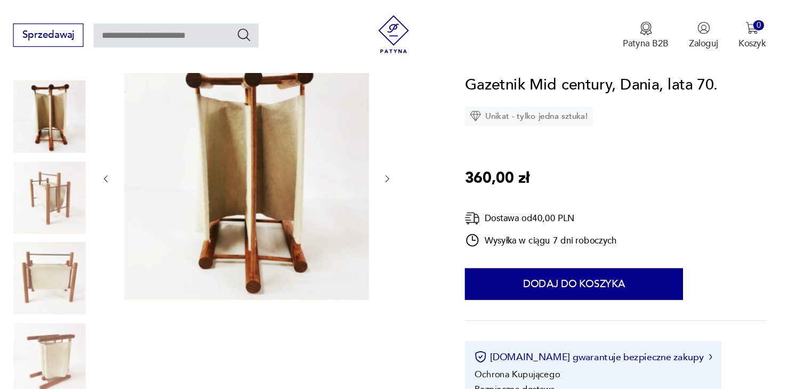
click at [405, 150] on icon "button" at bounding box center [403, 150] width 9 height 9
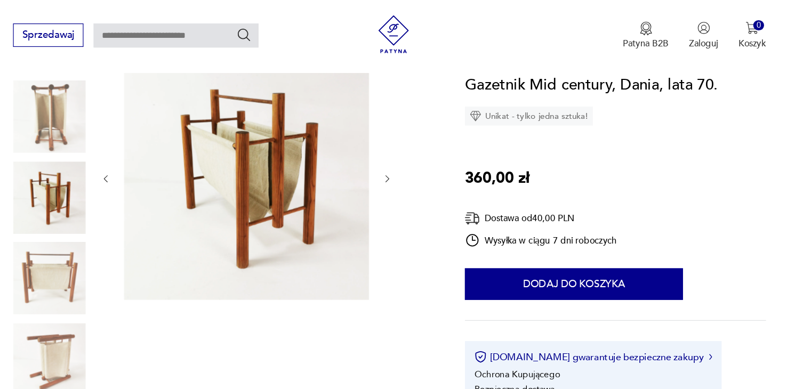
click at [405, 150] on icon "button" at bounding box center [403, 150] width 9 height 9
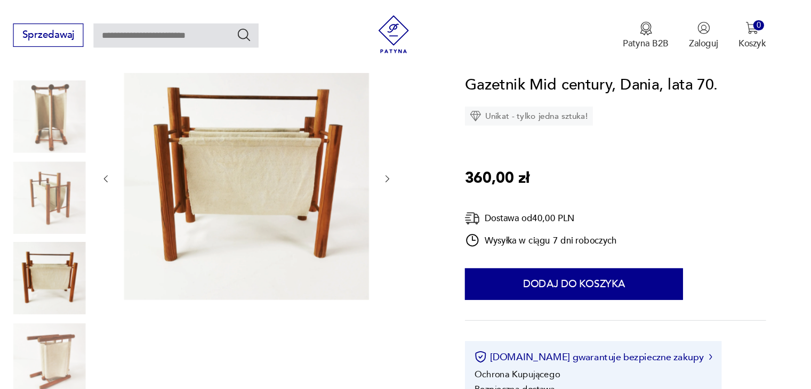
click at [126, 82] on img at bounding box center [119, 98] width 61 height 61
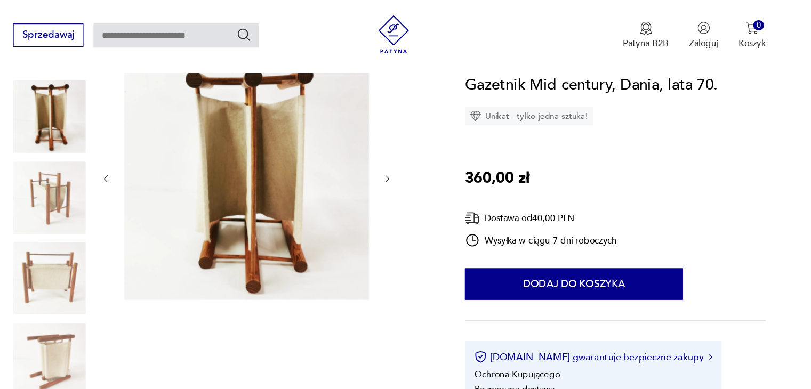
click at [127, 157] on img at bounding box center [119, 166] width 61 height 61
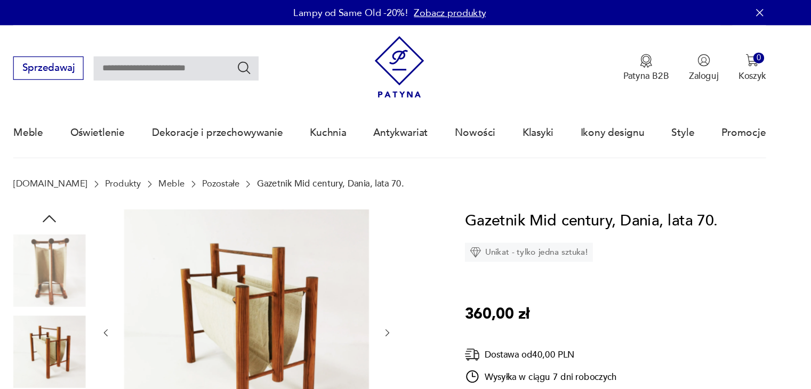
scroll to position [0, 0]
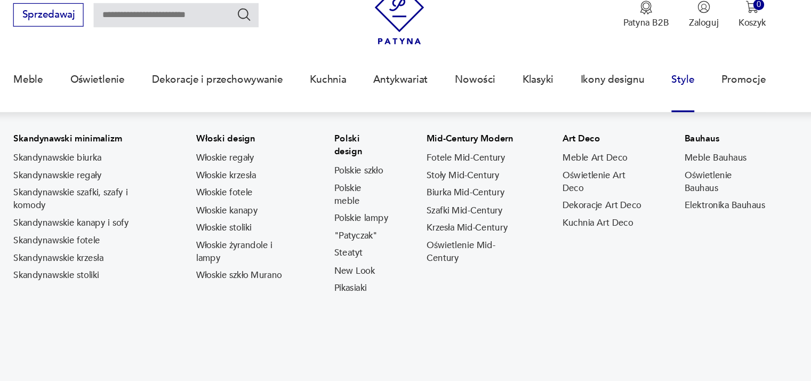
click at [394, 161] on p "Polski design" at bounding box center [382, 166] width 46 height 21
click at [386, 275] on link "New Look" at bounding box center [376, 272] width 34 height 11
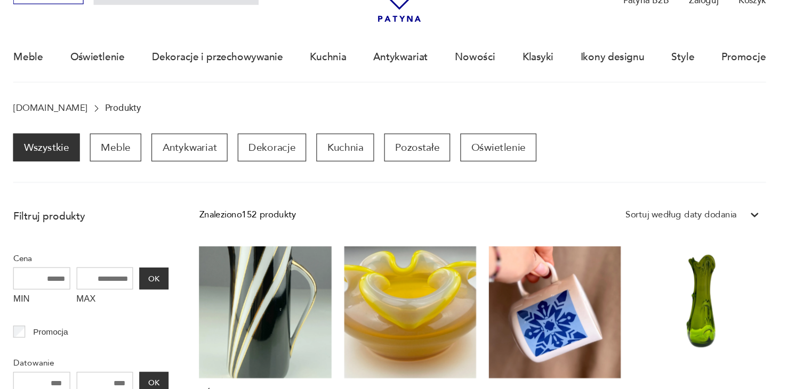
scroll to position [44, 0]
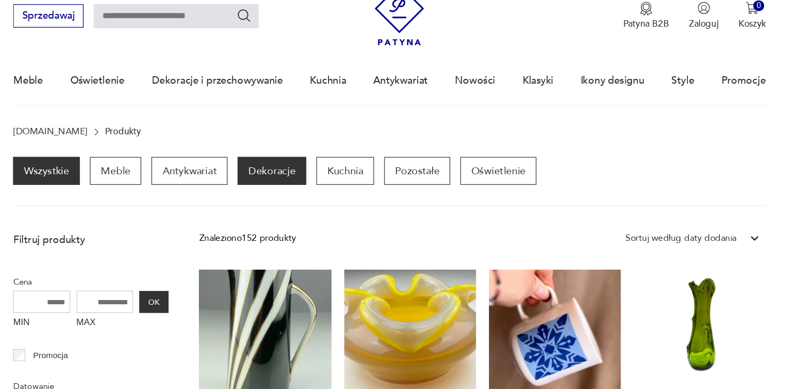
click at [298, 149] on p "Dekoracje" at bounding box center [307, 143] width 58 height 23
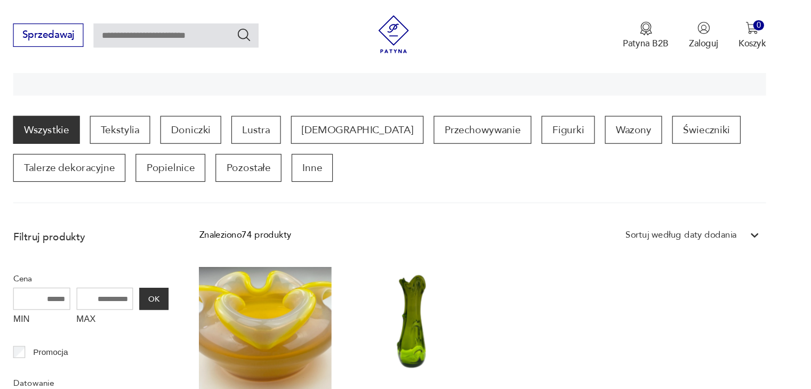
scroll to position [252, 0]
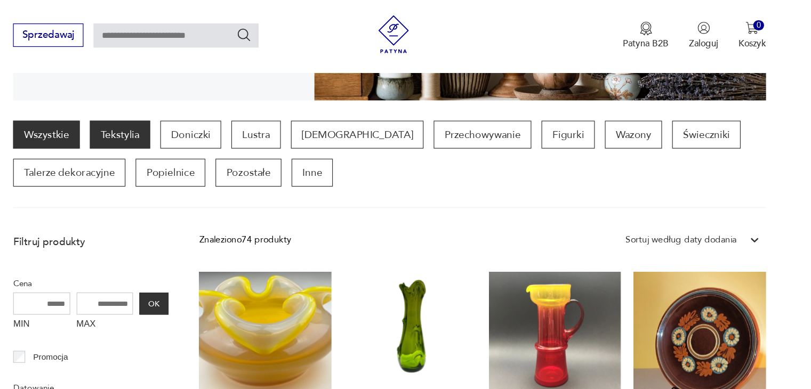
click at [197, 115] on p "Tekstylia" at bounding box center [179, 112] width 51 height 23
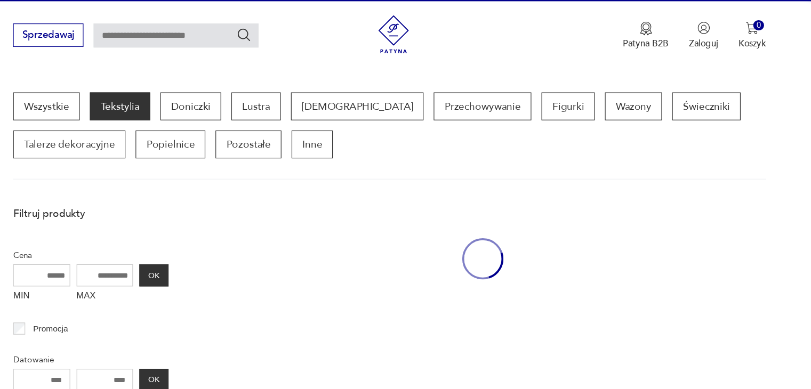
scroll to position [283, 0]
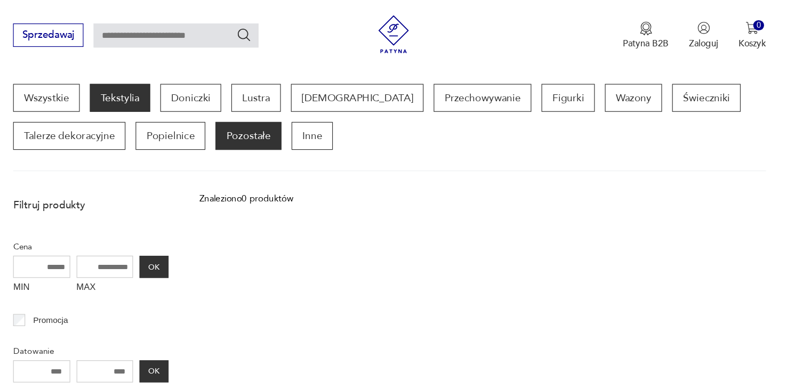
click at [300, 115] on p "Pozostałe" at bounding box center [286, 113] width 55 height 23
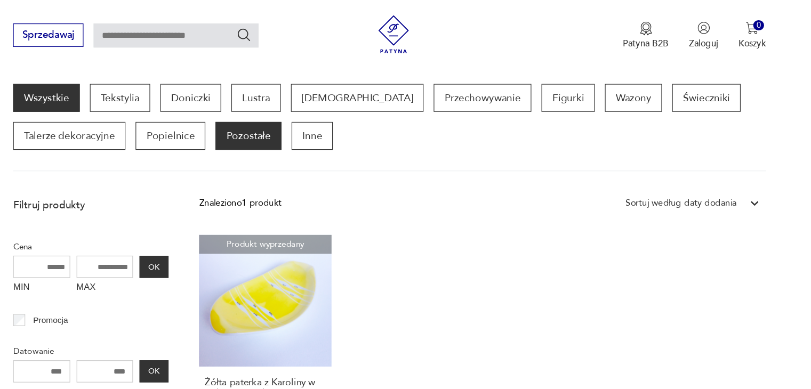
click at [129, 87] on link "Wszystkie" at bounding box center [117, 81] width 56 height 23
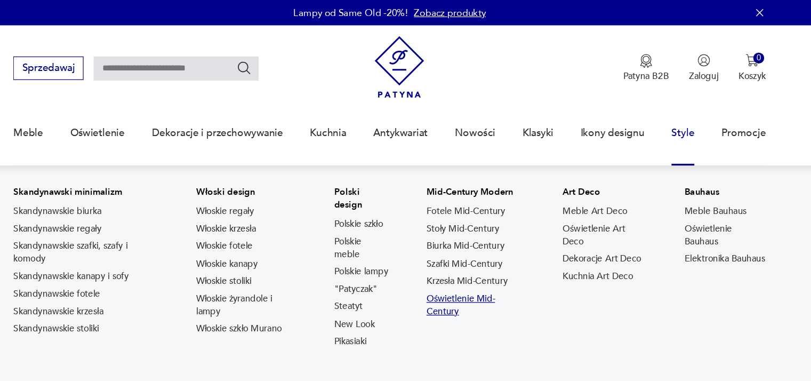
click at [449, 254] on link "Oświetlenie Mid-Century" at bounding box center [478, 256] width 83 height 21
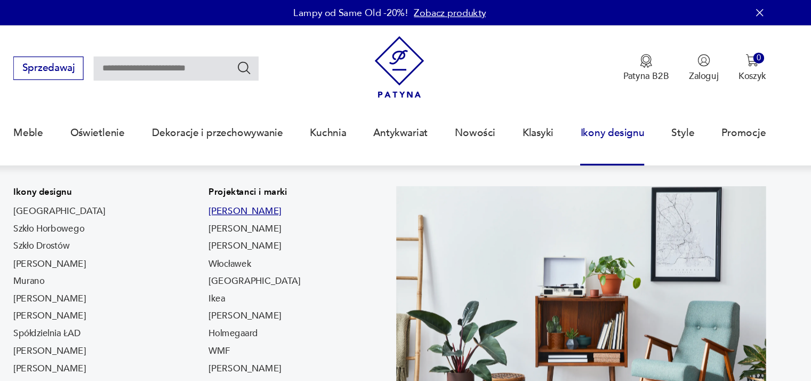
click at [253, 175] on link "[PERSON_NAME]" at bounding box center [283, 177] width 61 height 11
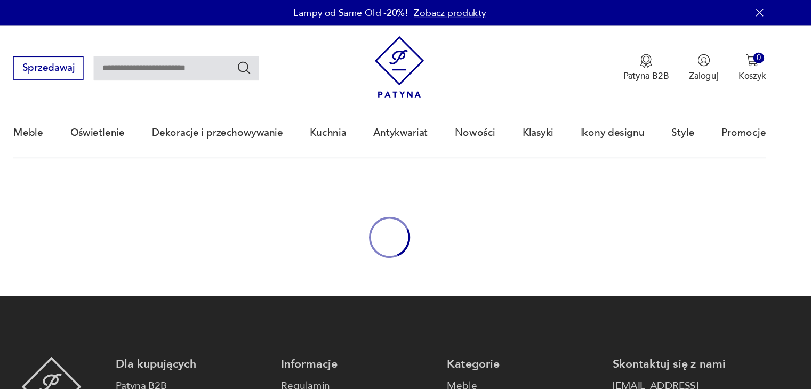
type input "**********"
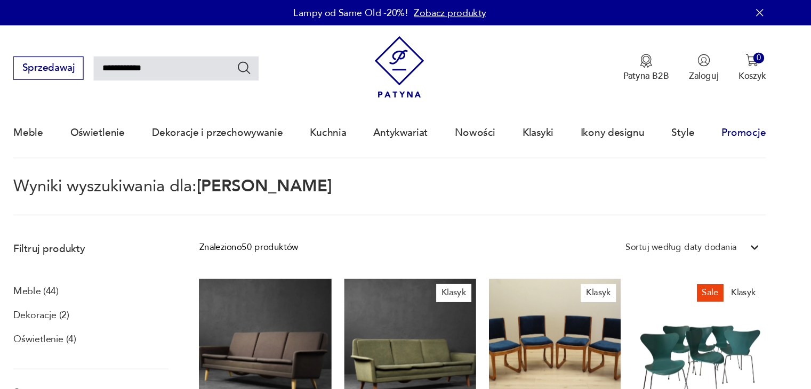
click at [706, 109] on link "Promocje" at bounding box center [703, 111] width 37 height 41
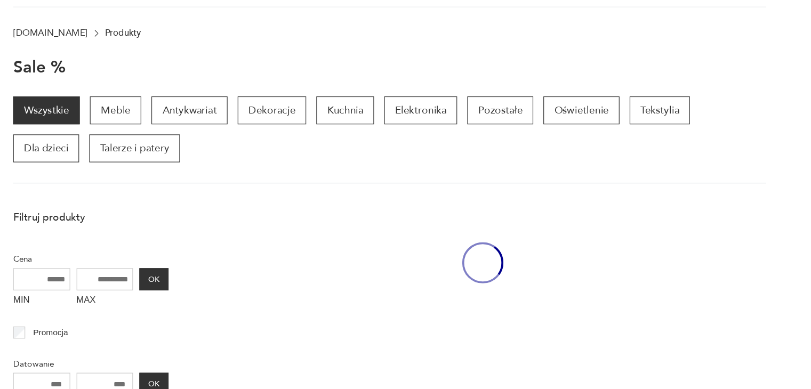
scroll to position [66, 0]
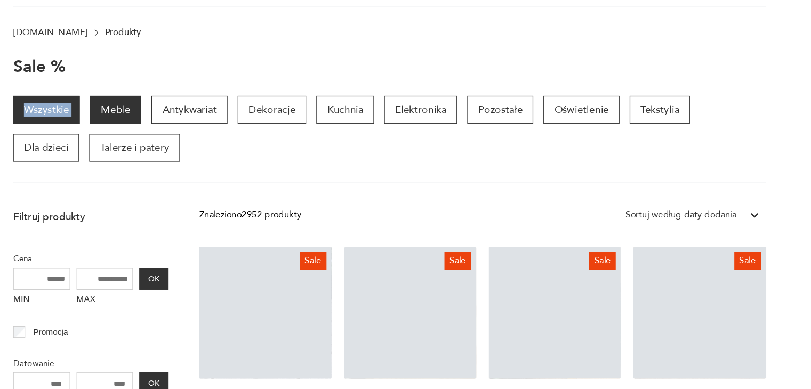
drag, startPoint x: 130, startPoint y: 105, endPoint x: 159, endPoint y: 150, distance: 54.7
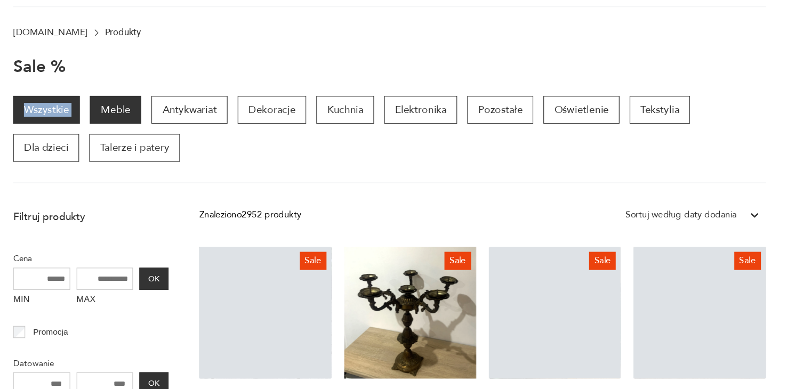
click at [163, 150] on p "Meble" at bounding box center [175, 153] width 43 height 23
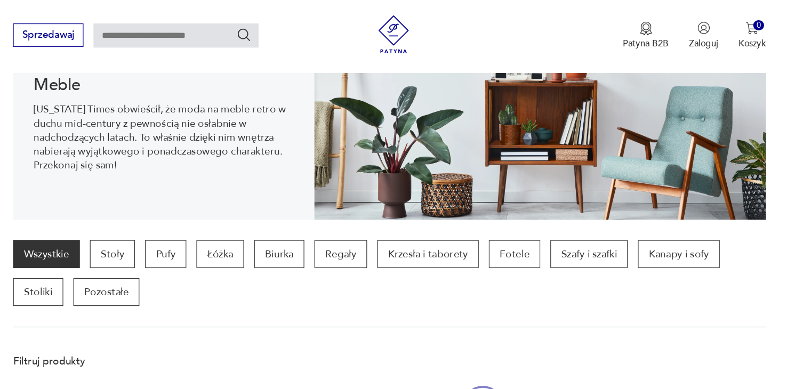
scroll to position [149, 0]
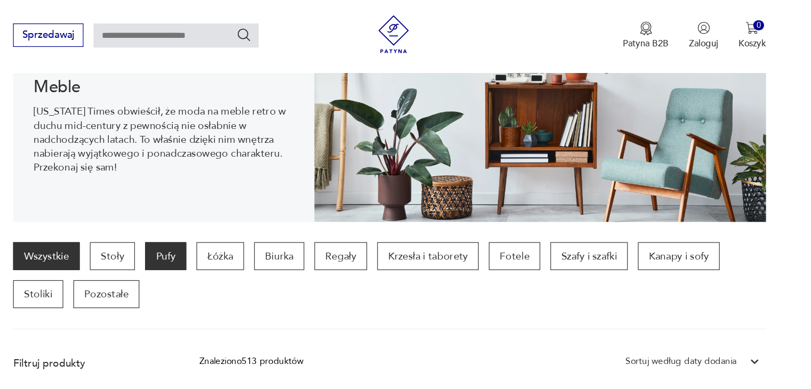
click at [224, 223] on p "Pufy" at bounding box center [217, 215] width 35 height 23
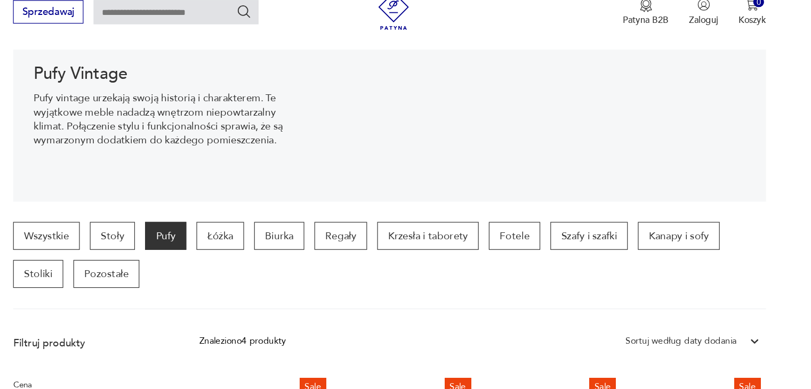
scroll to position [147, 0]
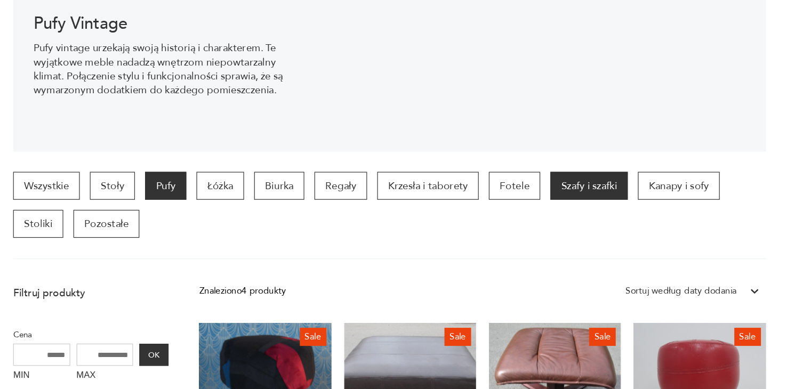
click at [590, 228] on p "Szafy i szafki" at bounding box center [573, 217] width 65 height 23
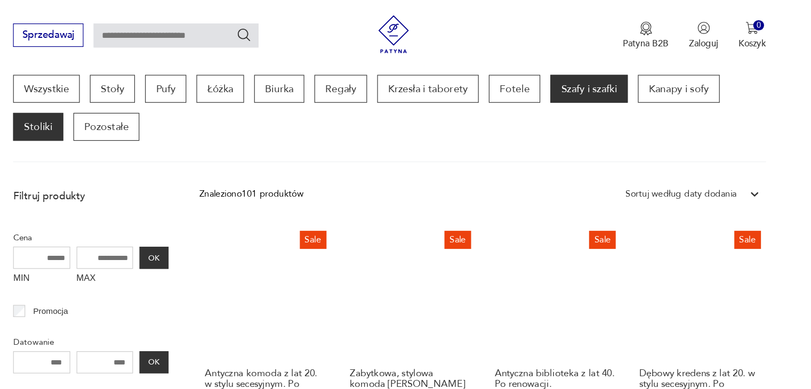
scroll to position [281, 0]
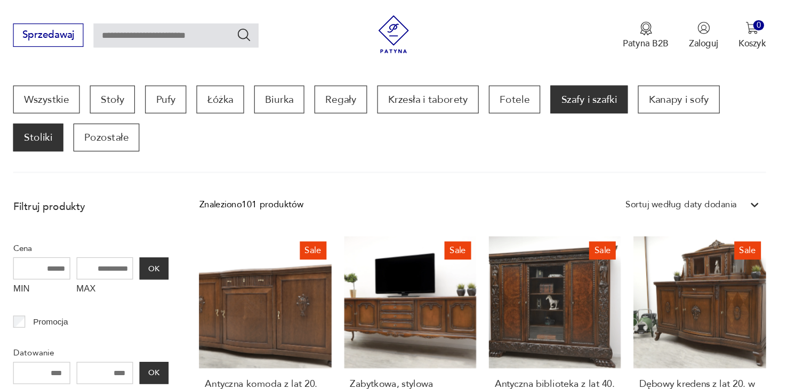
click at [105, 113] on p "Stoliki" at bounding box center [110, 115] width 42 height 23
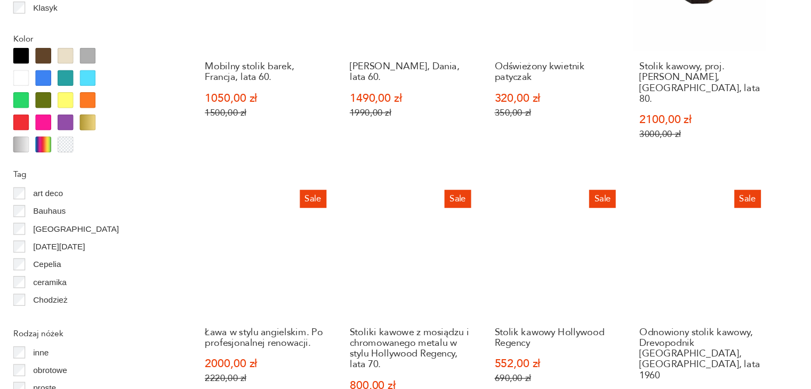
scroll to position [1207, 0]
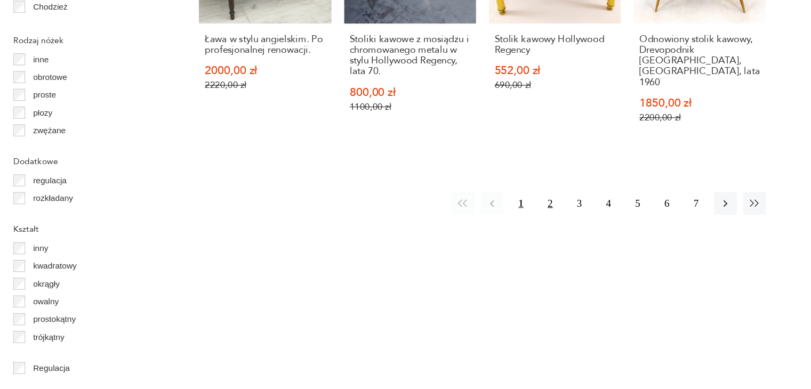
click at [543, 223] on button "2" at bounding box center [540, 232] width 19 height 19
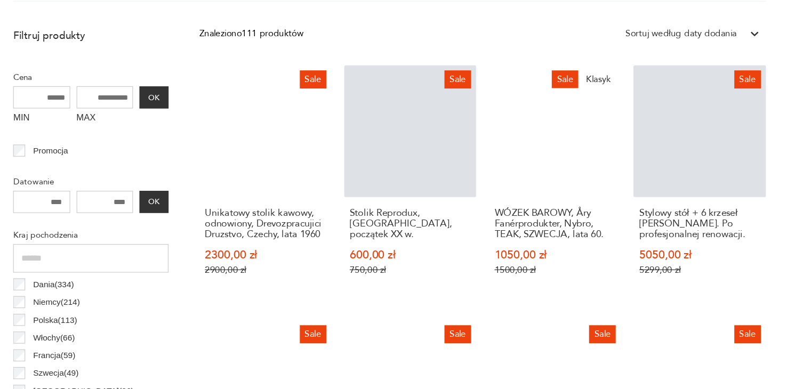
scroll to position [372, 0]
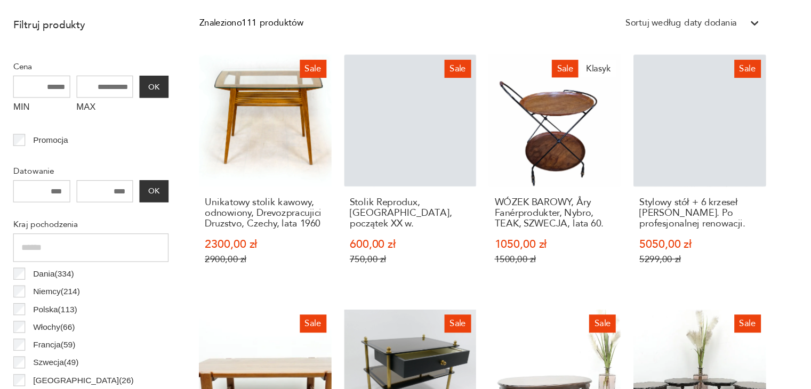
click at [180, 138] on input "MAX" at bounding box center [166, 134] width 48 height 19
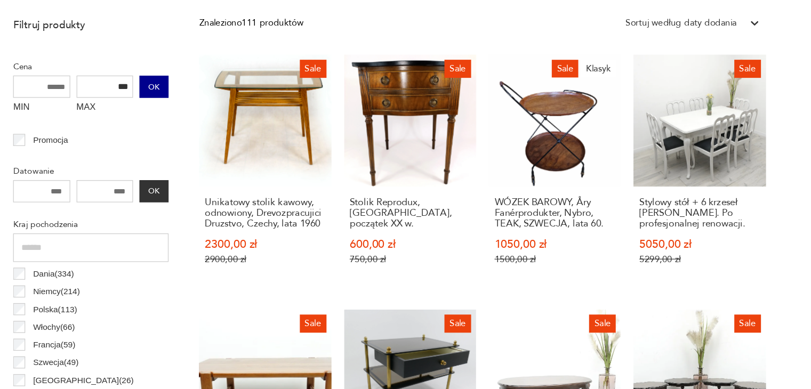
type input "***"
click at [217, 127] on button "OK" at bounding box center [207, 134] width 25 height 19
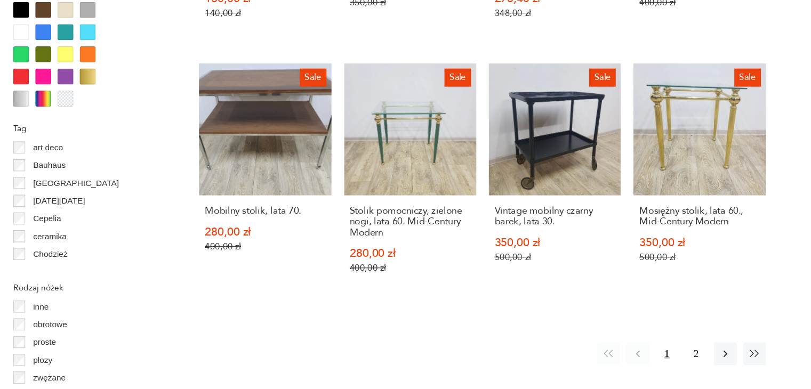
scroll to position [1000, 0]
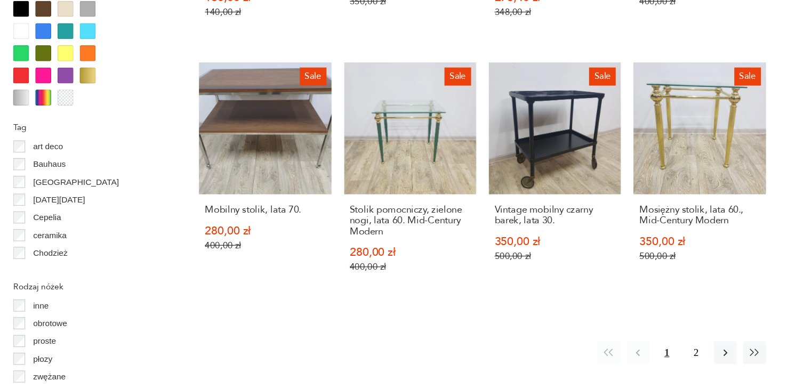
click at [652, 349] on div "1 2" at bounding box center [651, 358] width 142 height 19
click at [656, 349] on button "2" at bounding box center [663, 358] width 19 height 19
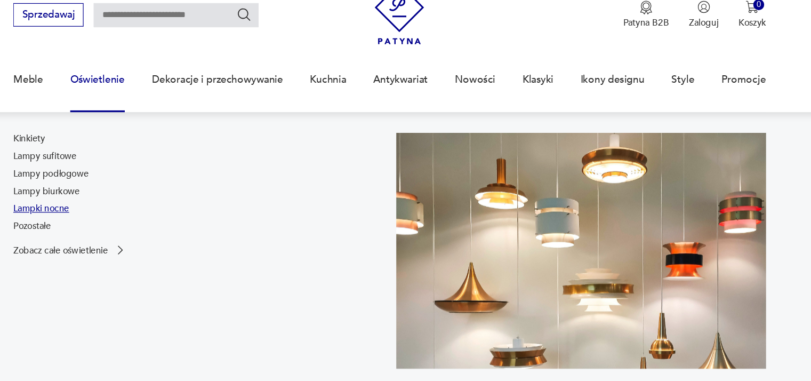
click at [133, 222] on link "Lampki nocne" at bounding box center [112, 220] width 47 height 11
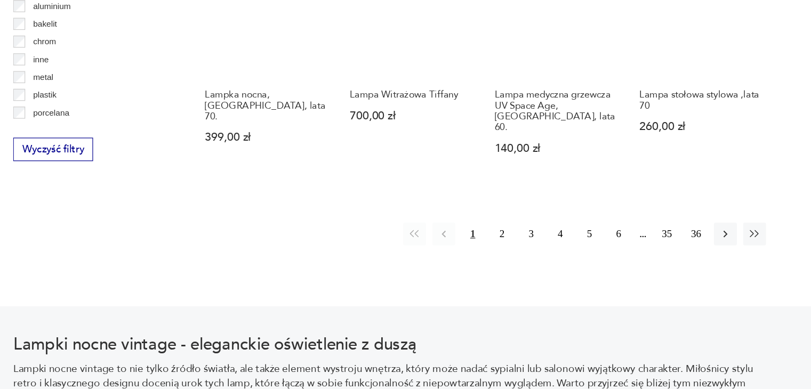
scroll to position [1026, 0]
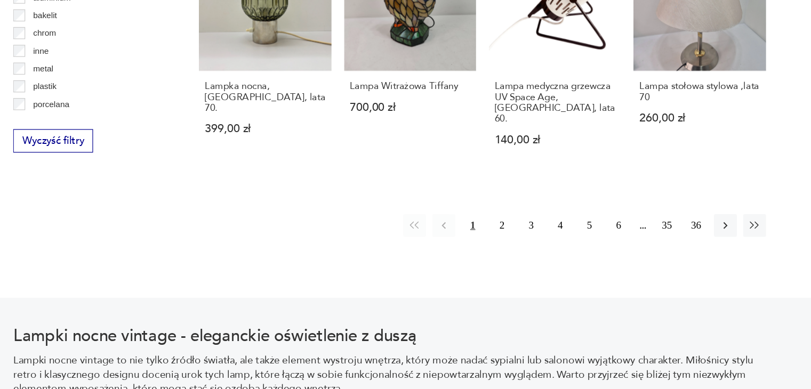
click at [501, 250] on button "2" at bounding box center [500, 251] width 19 height 19
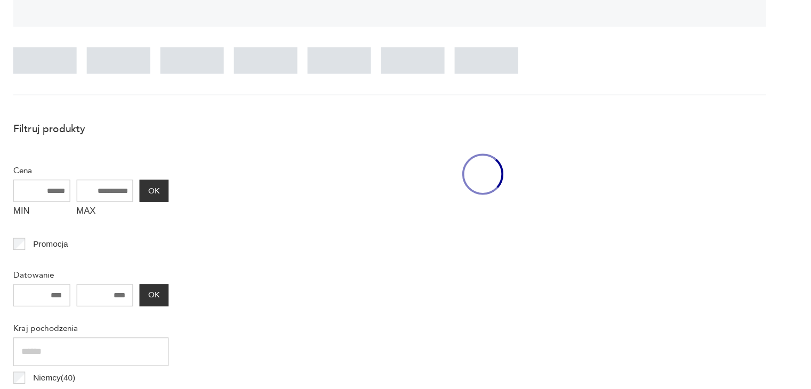
scroll to position [251, 0]
